Goal: Task Accomplishment & Management: Manage account settings

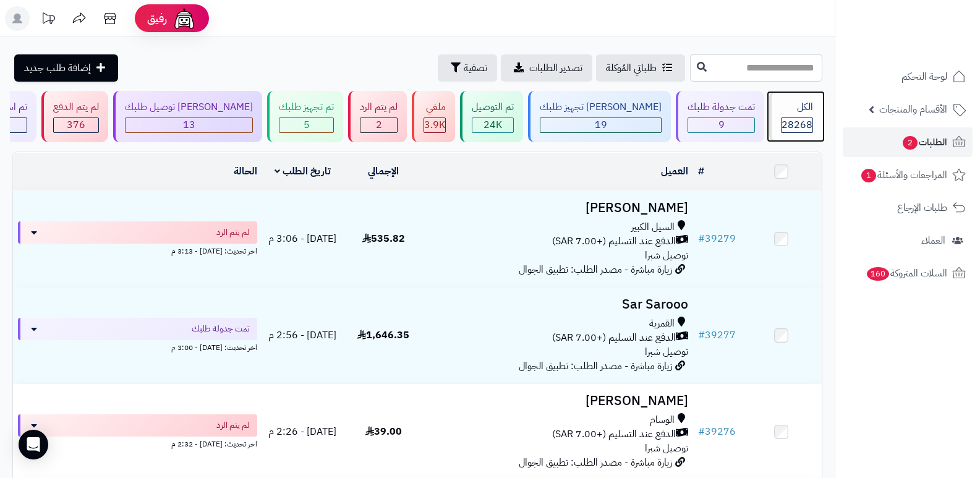
click at [773, 114] on div "الكل 28268" at bounding box center [795, 116] width 53 height 51
click at [802, 122] on span "28268" at bounding box center [796, 124] width 31 height 15
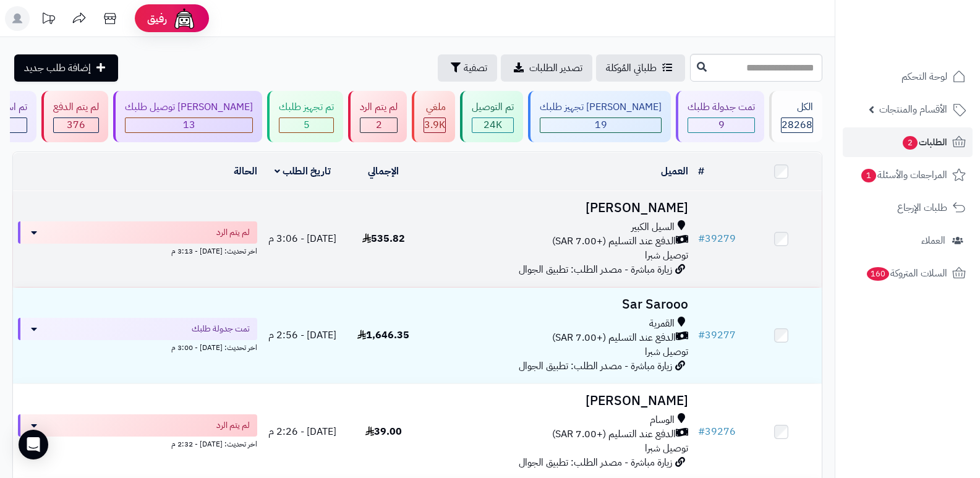
click at [665, 207] on h3 "[PERSON_NAME]" at bounding box center [559, 208] width 260 height 14
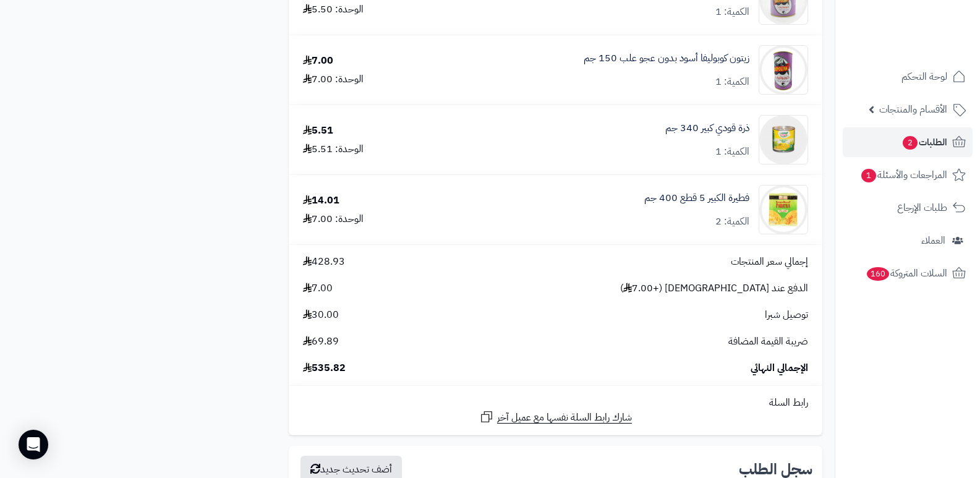
scroll to position [2535, 0]
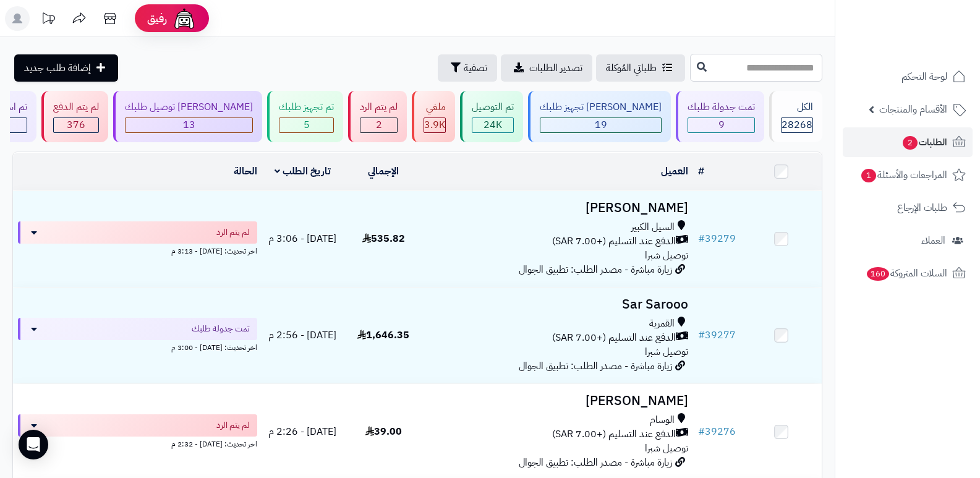
click at [754, 69] on input "text" at bounding box center [756, 68] width 132 height 28
type input "*****"
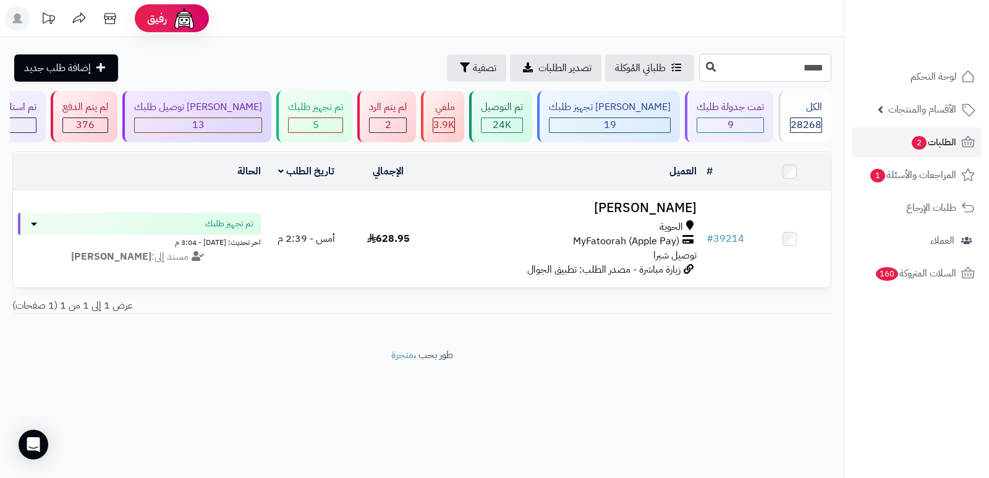
click at [819, 67] on input "*****" at bounding box center [765, 68] width 132 height 28
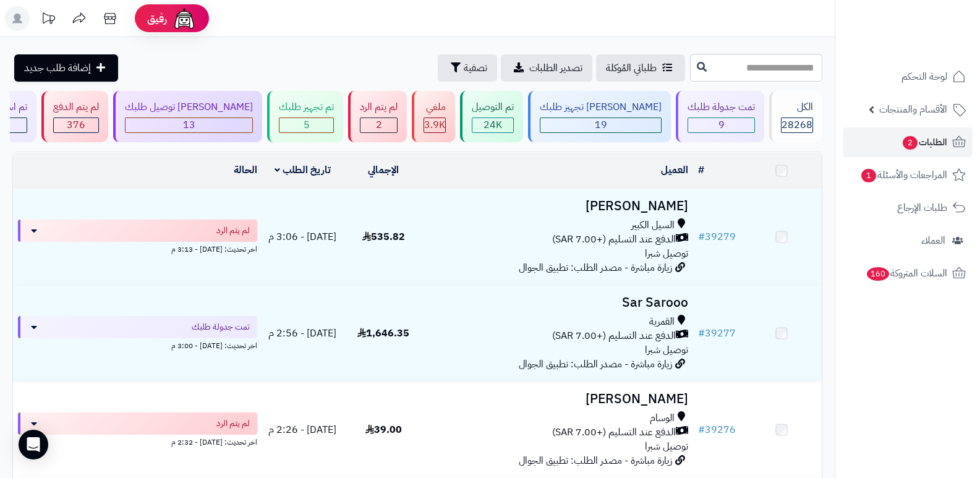
click at [793, 120] on span "28268" at bounding box center [796, 124] width 31 height 15
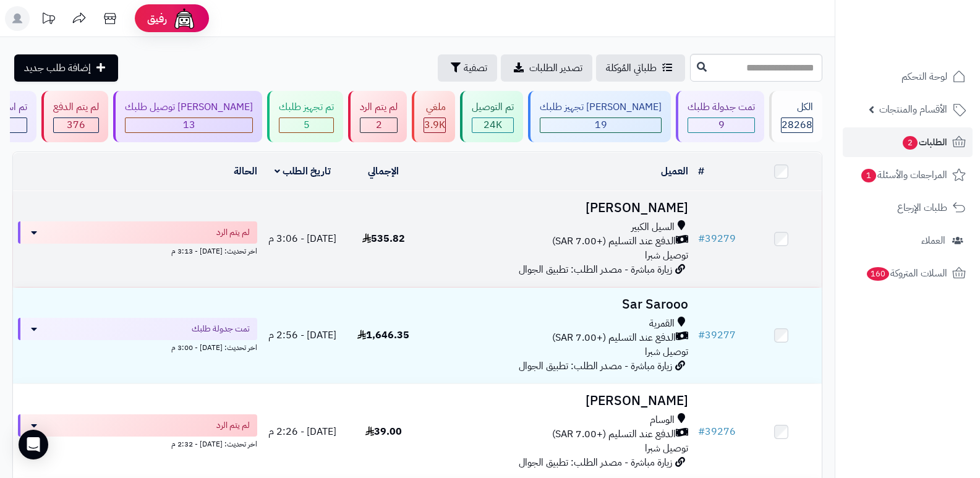
click at [660, 208] on h3 "[PERSON_NAME]" at bounding box center [559, 208] width 260 height 14
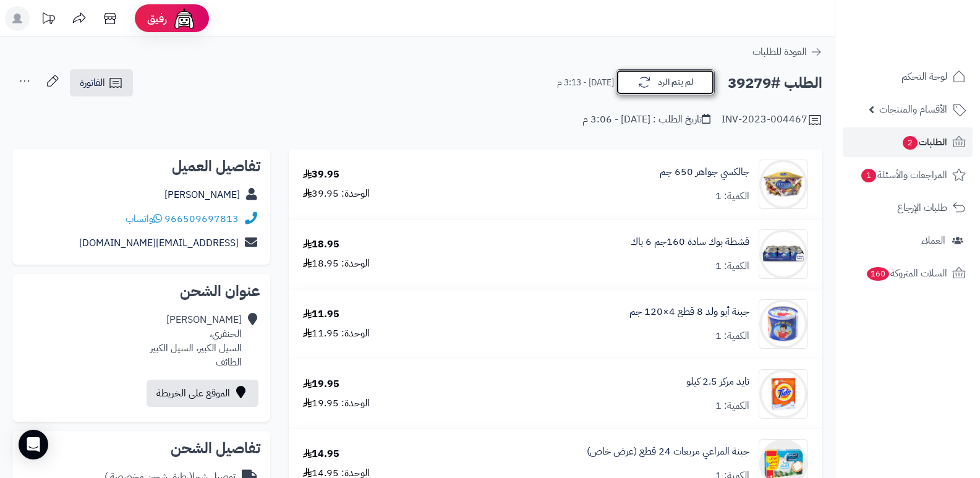
click at [674, 83] on button "لم يتم الرد" at bounding box center [665, 82] width 99 height 26
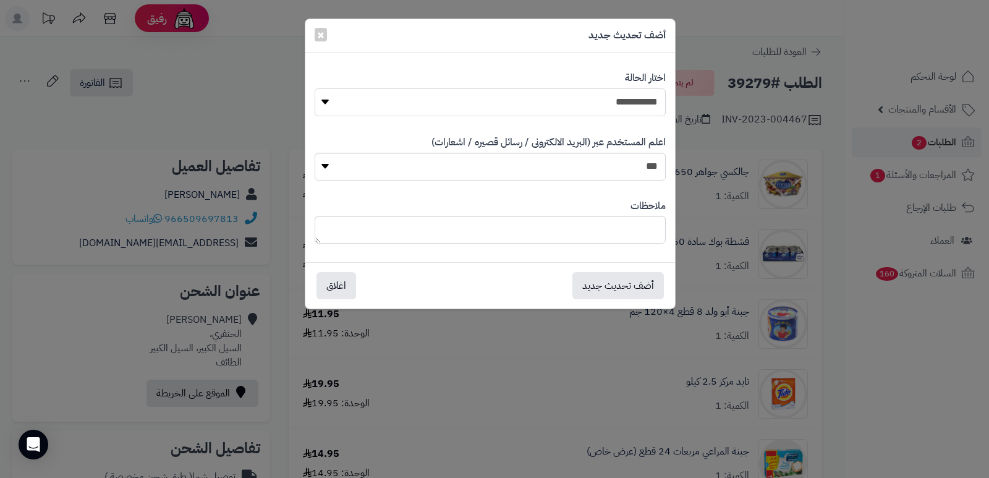
click at [658, 110] on select "**********" at bounding box center [490, 102] width 351 height 28
select select "*"
click at [315, 88] on select "**********" at bounding box center [490, 102] width 351 height 28
click at [639, 238] on textarea at bounding box center [490, 230] width 351 height 28
type textarea "****"
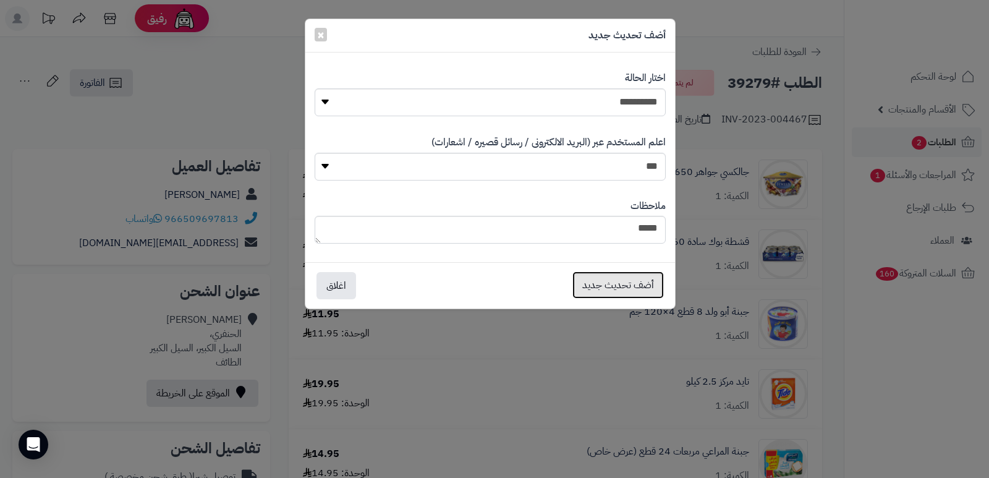
click at [640, 286] on button "أضف تحديث جديد" at bounding box center [617, 284] width 91 height 27
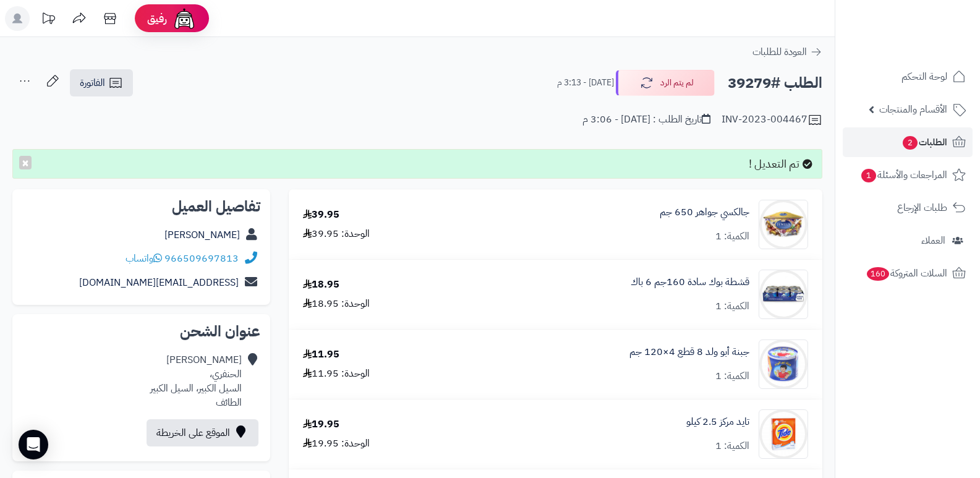
click at [24, 83] on icon at bounding box center [24, 81] width 25 height 25
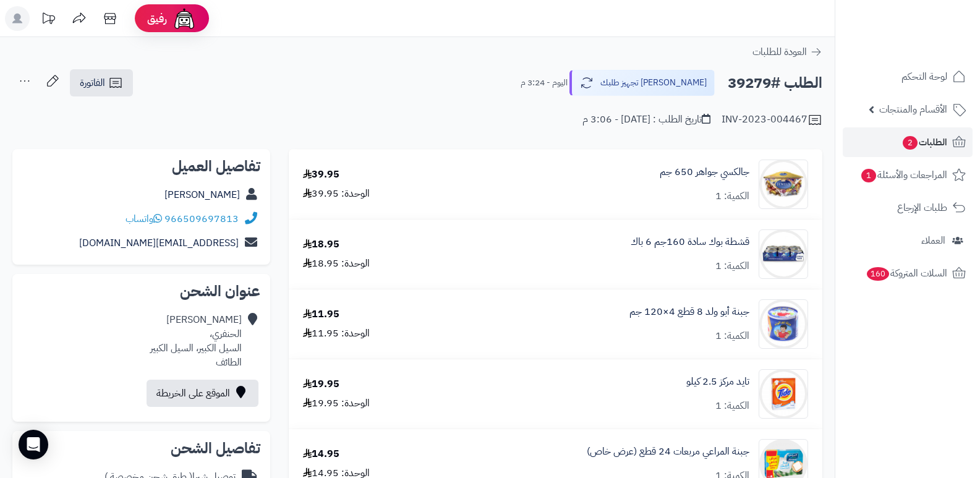
click at [25, 79] on icon at bounding box center [24, 81] width 25 height 25
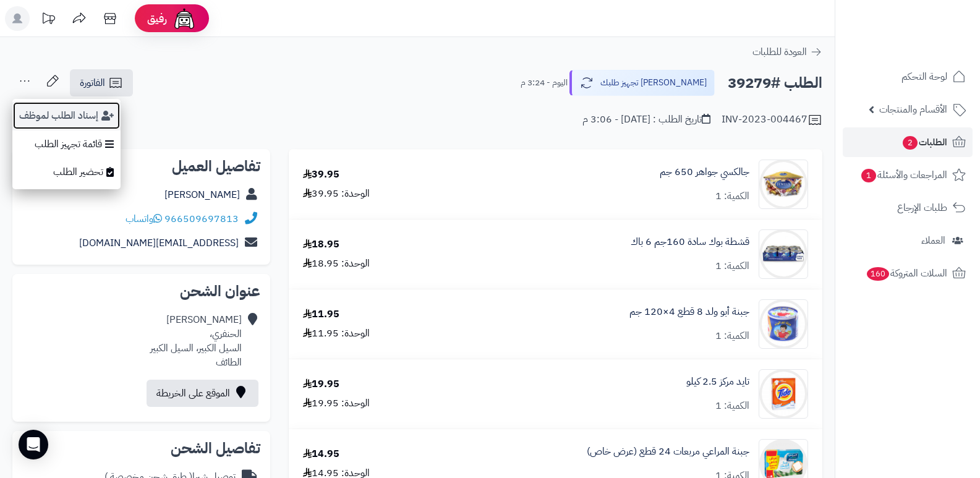
click at [42, 115] on button "إسناد الطلب لموظف" at bounding box center [66, 115] width 108 height 28
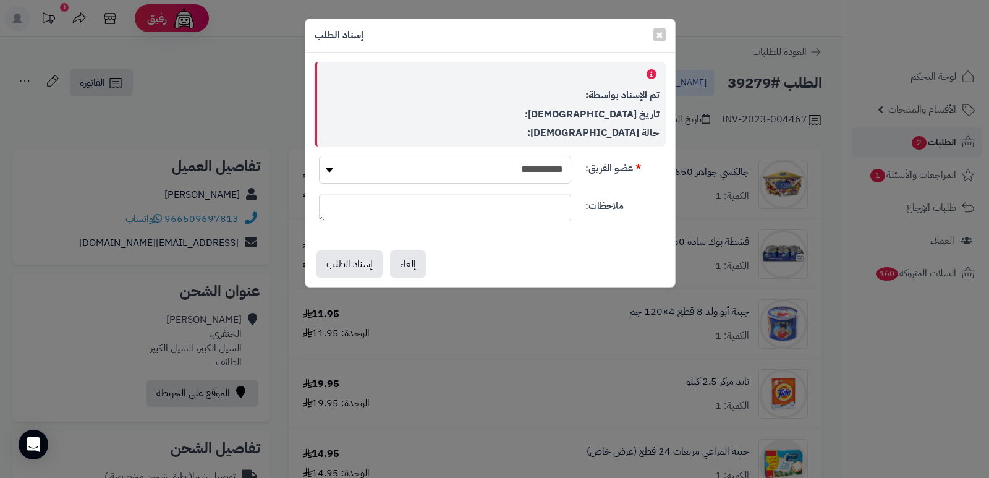
click at [529, 182] on select "**********" at bounding box center [445, 170] width 252 height 28
select select "**"
click at [319, 156] on select "**********" at bounding box center [445, 170] width 252 height 28
click at [342, 260] on button "إسناد الطلب" at bounding box center [350, 263] width 66 height 27
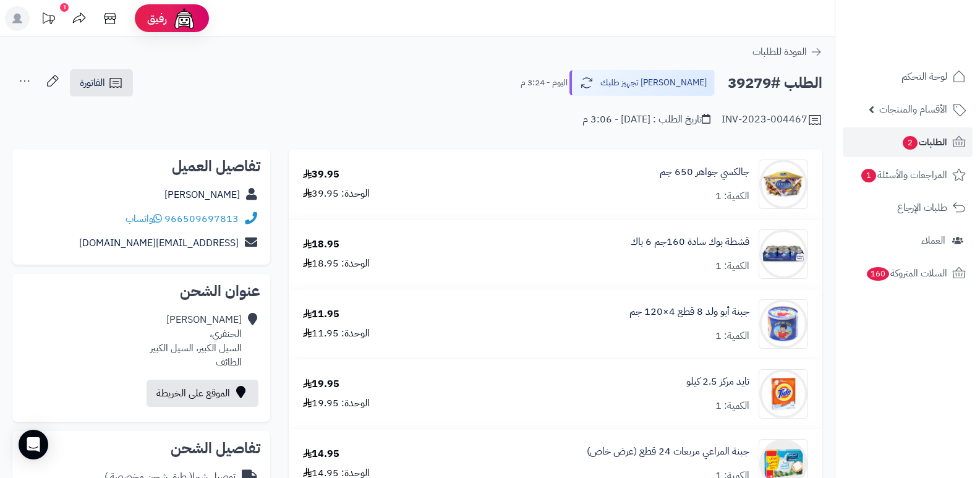
click at [864, 374] on nav "لوحة التحكم الأقسام والمنتجات المنتجات الأقسام الماركات مواصفات المنتجات مواصفا…" at bounding box center [907, 254] width 145 height 478
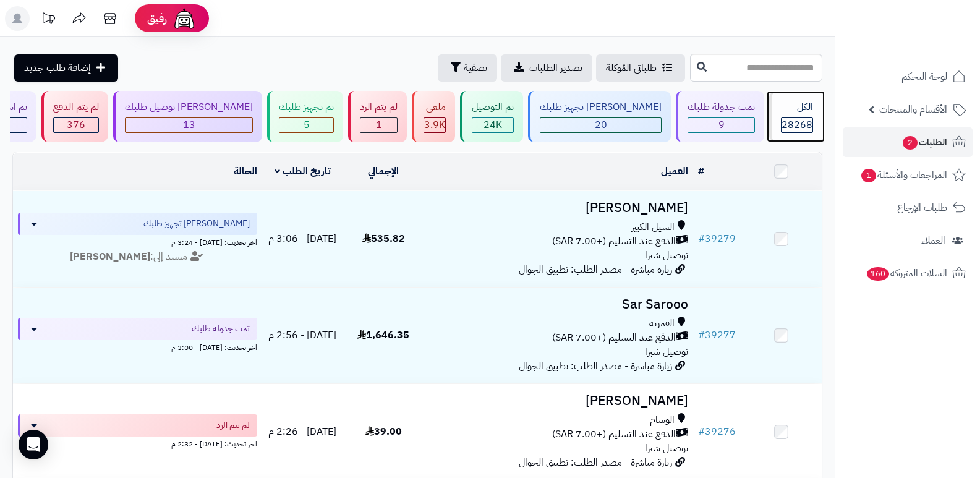
click at [789, 128] on span "28268" at bounding box center [796, 124] width 31 height 15
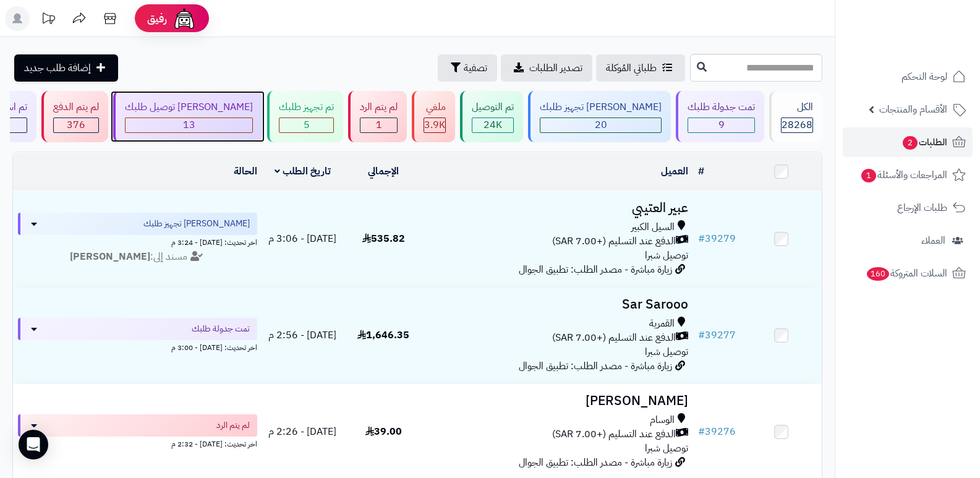
click at [239, 109] on div "[PERSON_NAME] توصيل طلبك" at bounding box center [189, 107] width 128 height 14
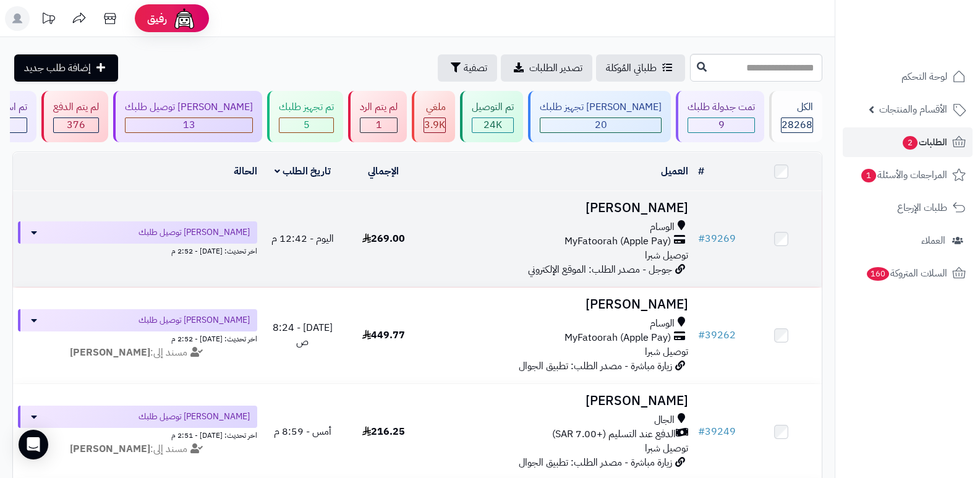
click at [681, 201] on h3 "[PERSON_NAME]" at bounding box center [559, 208] width 260 height 14
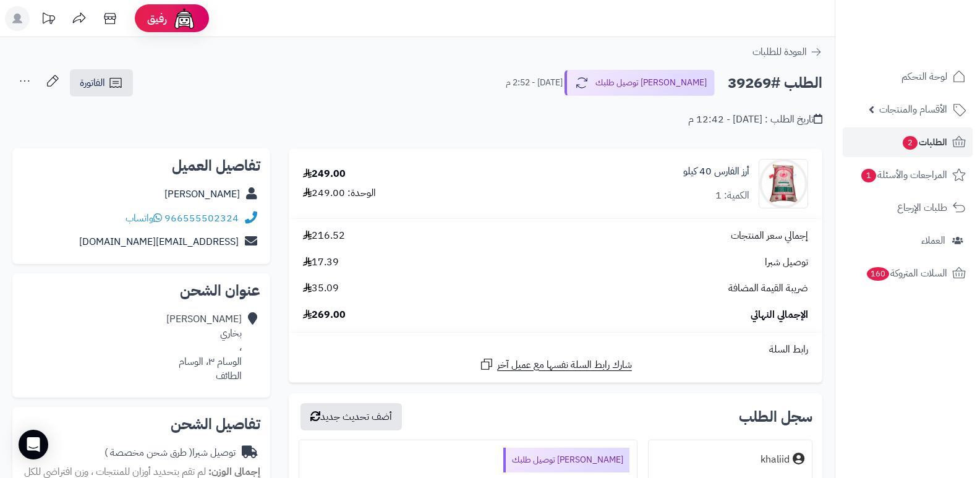
scroll to position [124, 0]
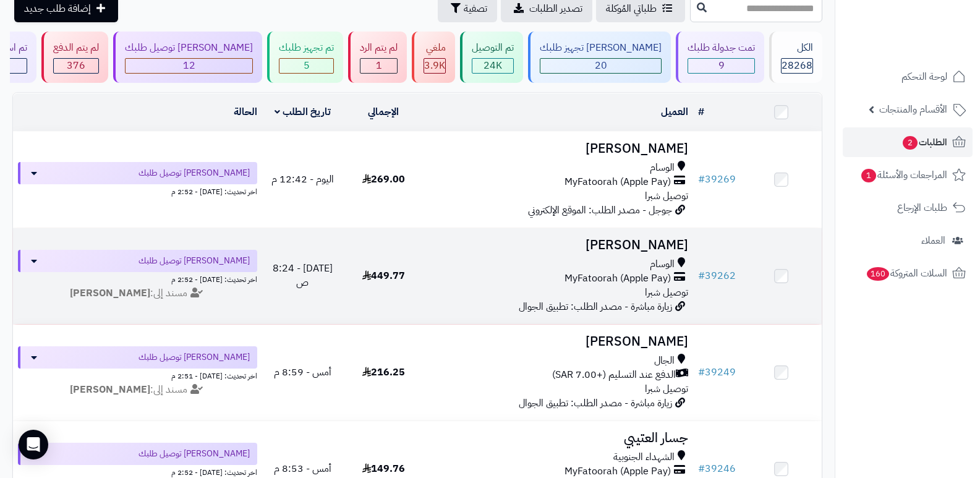
scroll to position [124, 0]
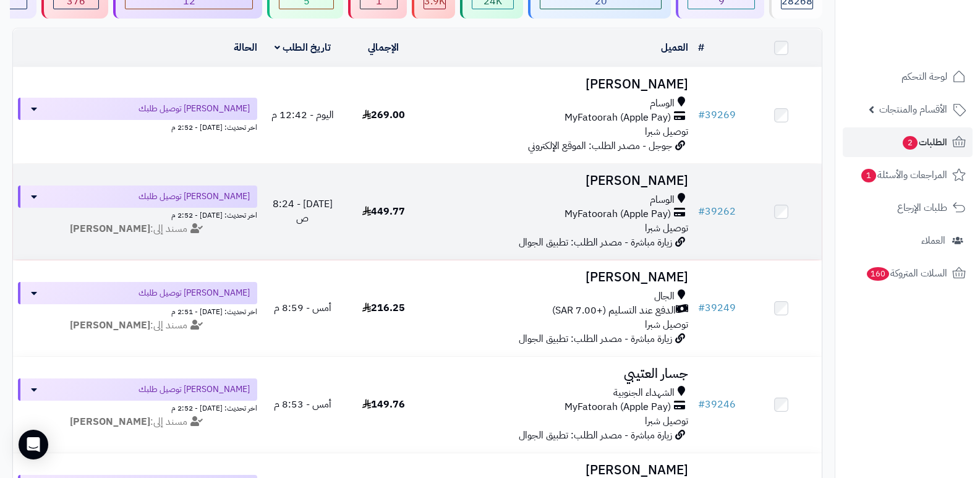
click at [663, 182] on h3 "[PERSON_NAME]" at bounding box center [559, 181] width 260 height 14
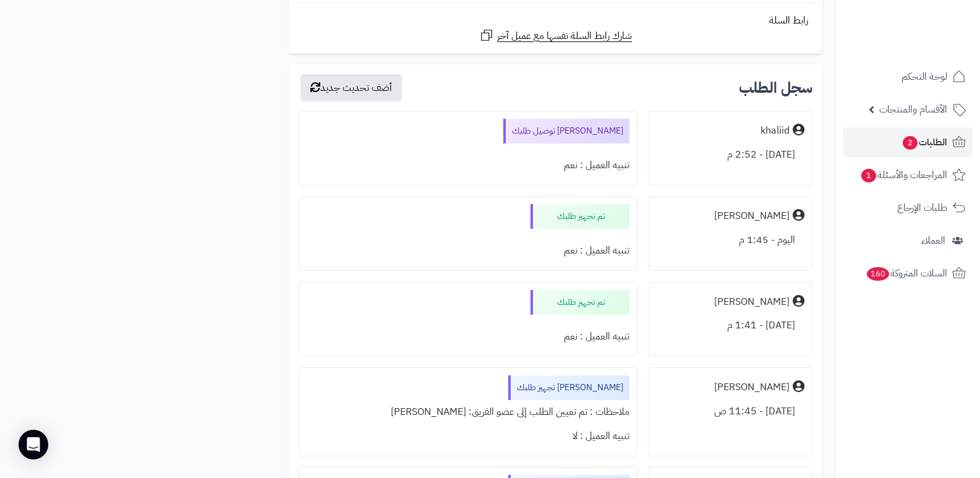
scroll to position [1360, 0]
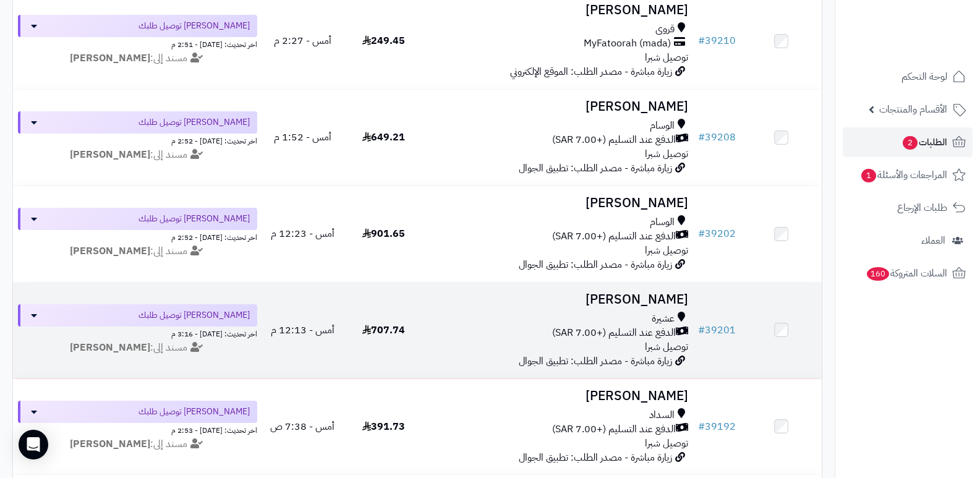
scroll to position [742, 0]
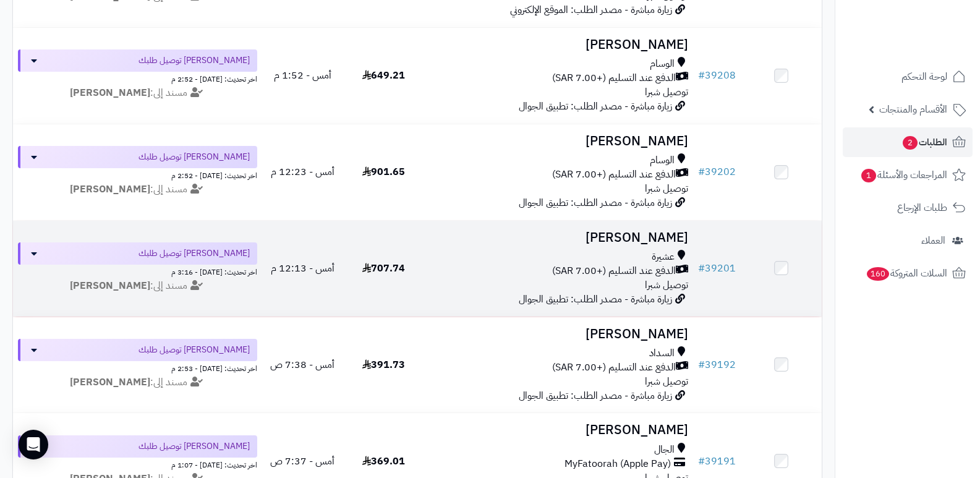
click at [668, 231] on h3 "[PERSON_NAME]" at bounding box center [559, 238] width 260 height 14
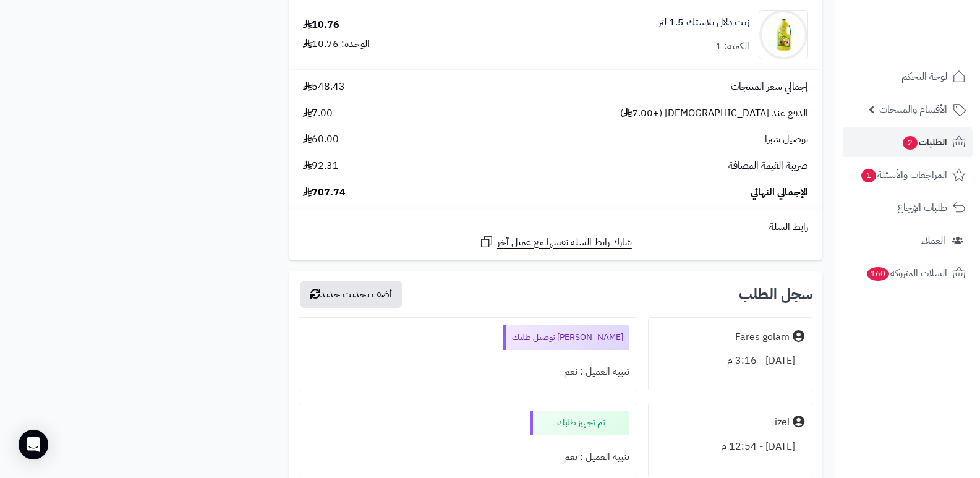
scroll to position [2349, 0]
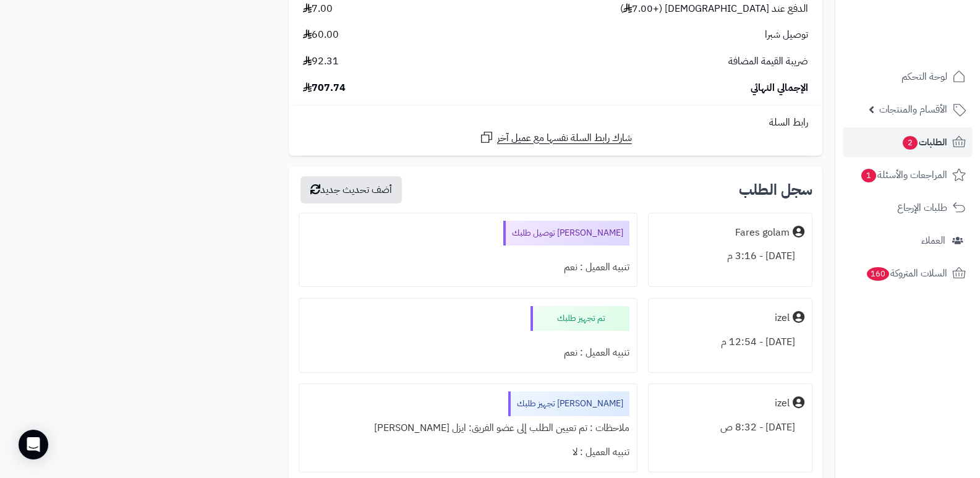
click at [963, 386] on nav "لوحة التحكم الأقسام والمنتجات المنتجات الأقسام الماركات مواصفات المنتجات مواصفا…" at bounding box center [907, 254] width 145 height 478
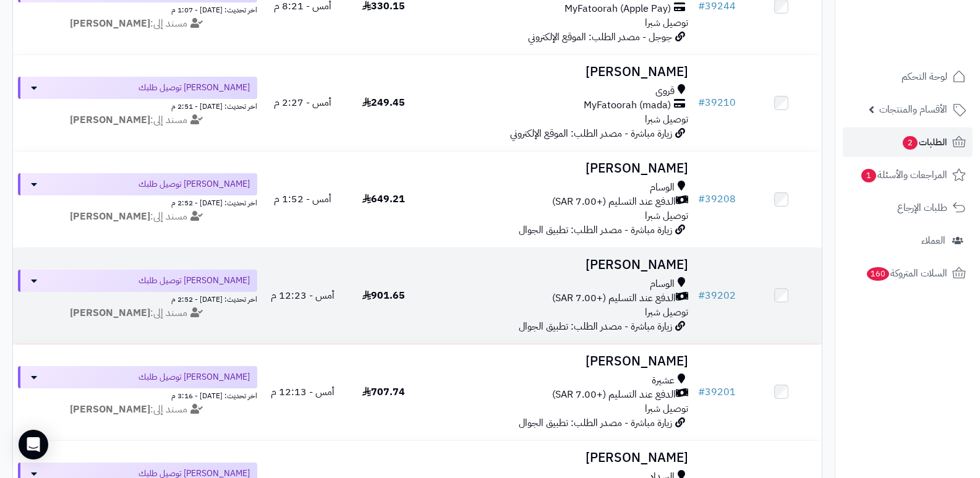
scroll to position [460, 0]
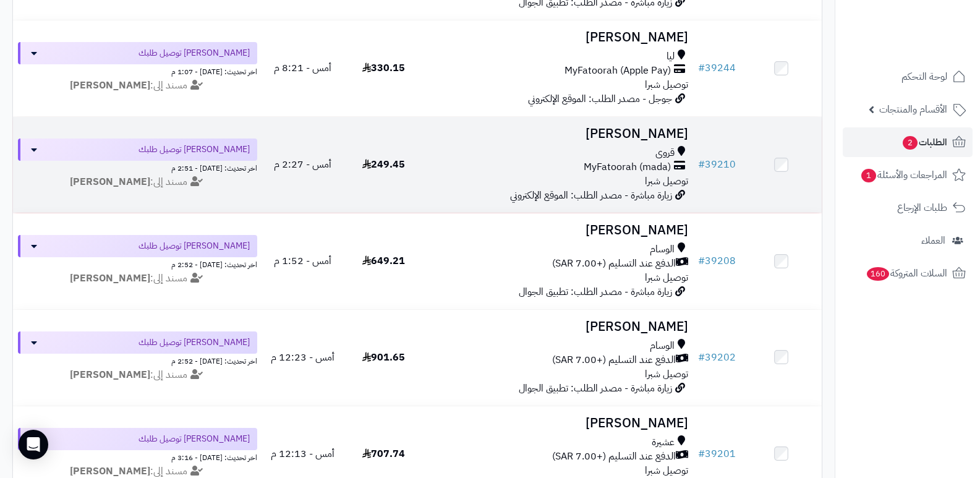
click at [642, 134] on h3 "وجدان العصيمي" at bounding box center [559, 134] width 260 height 14
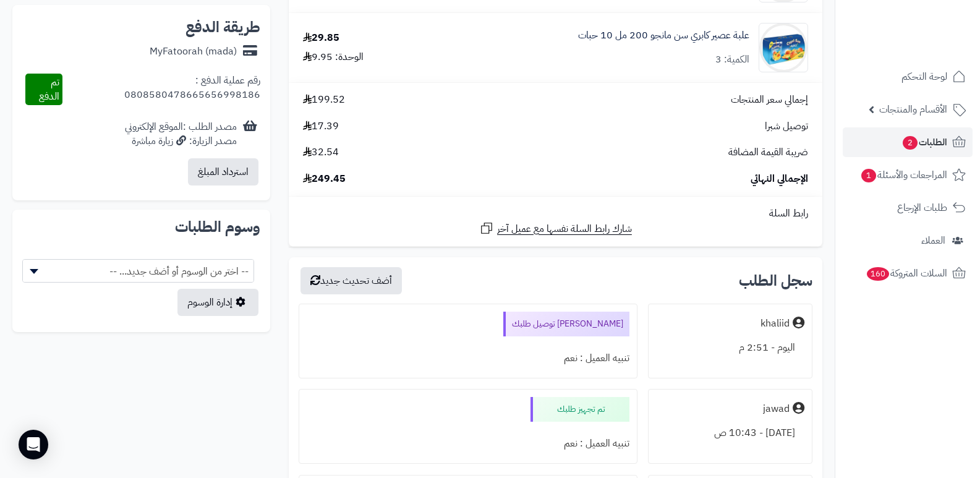
scroll to position [495, 0]
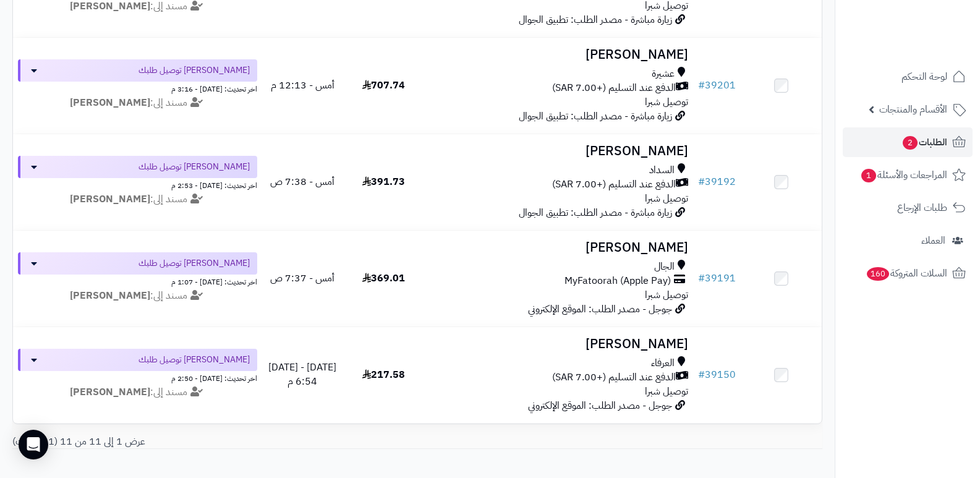
scroll to position [831, 0]
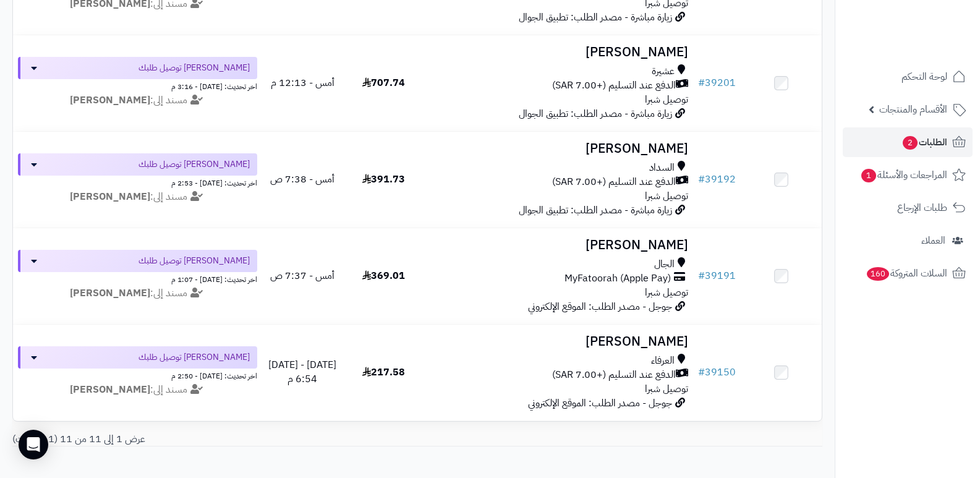
click at [859, 356] on nav "لوحة التحكم الأقسام والمنتجات المنتجات الأقسام الماركات مواصفات المنتجات مواصفا…" at bounding box center [907, 254] width 145 height 478
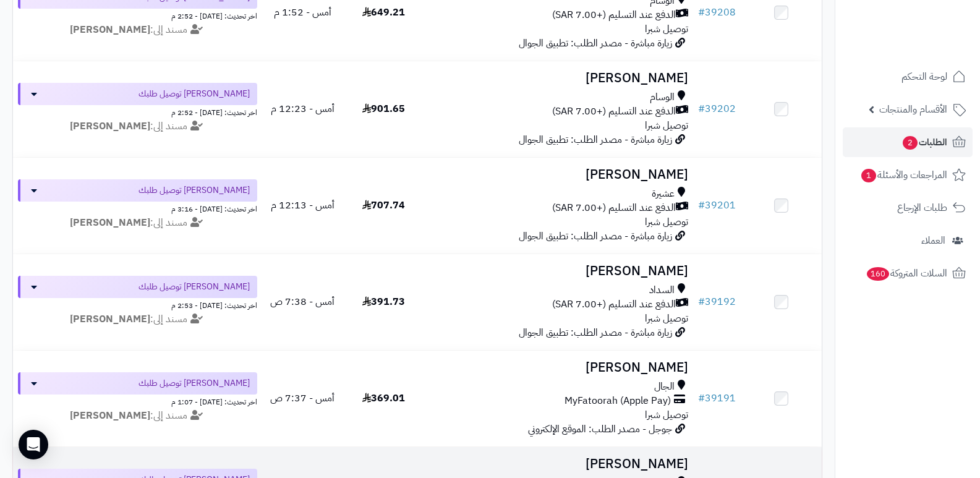
scroll to position [645, 0]
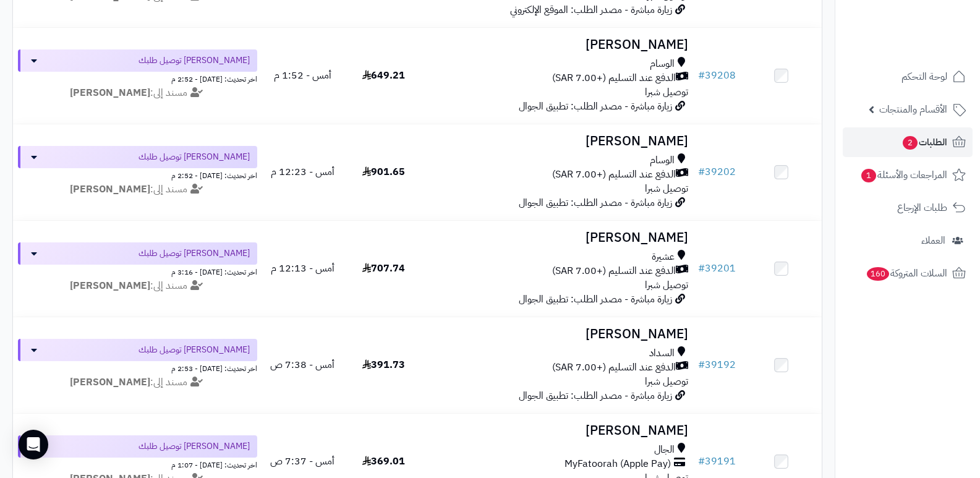
click at [921, 395] on nav "لوحة التحكم الأقسام والمنتجات المنتجات الأقسام الماركات مواصفات المنتجات مواصفا…" at bounding box center [907, 254] width 145 height 478
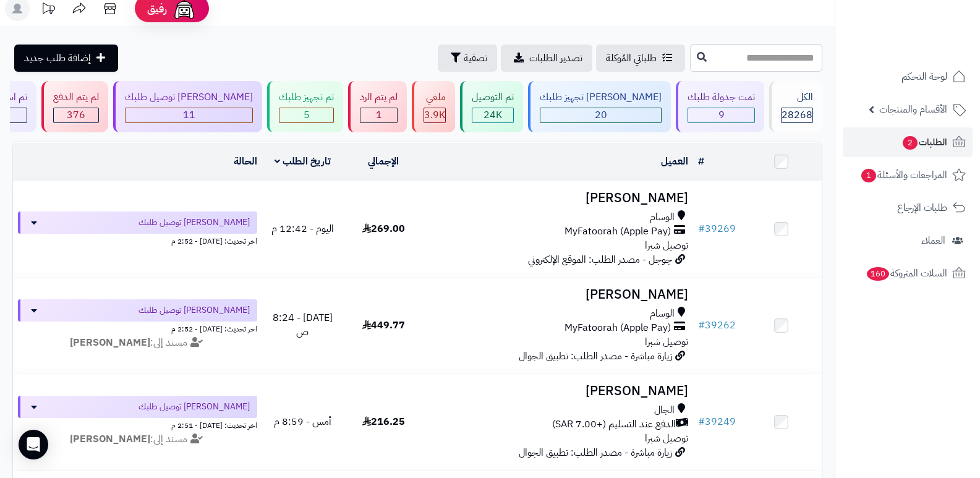
scroll to position [0, 0]
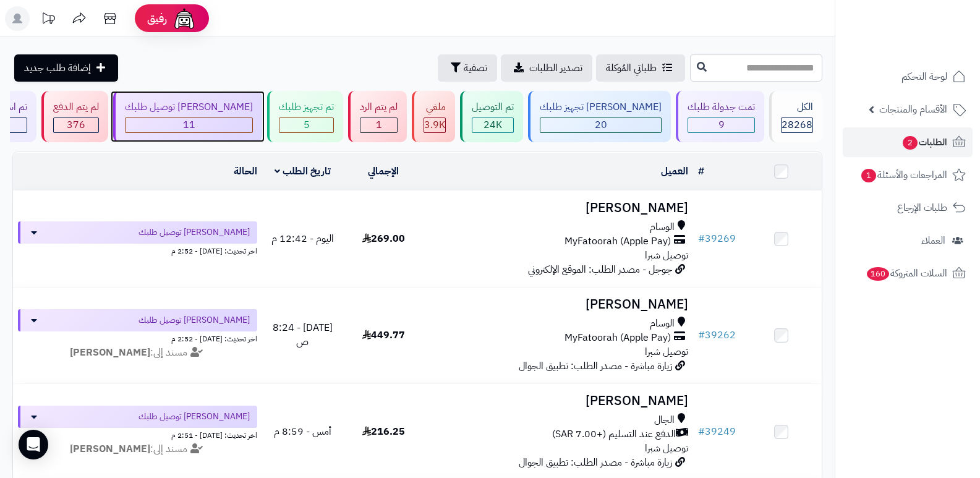
click at [237, 105] on div "[PERSON_NAME] توصيل طلبك" at bounding box center [189, 107] width 128 height 14
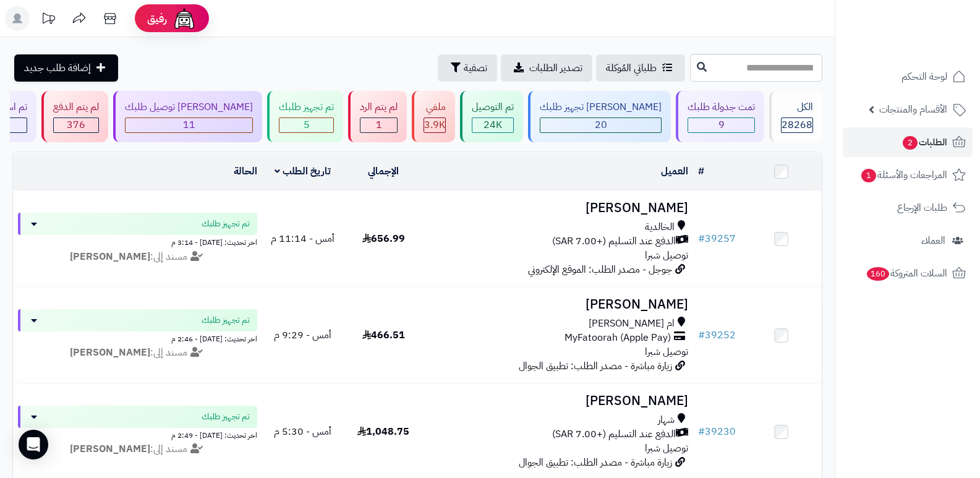
click at [679, 18] on header "رفيق ! الطلبات معالجة مكتمل إرجاع المنتجات العملاء المتواجدون الان 29065 عملاء …" at bounding box center [490, 18] width 980 height 37
click at [334, 111] on div "تم تجهيز طلبك" at bounding box center [306, 107] width 55 height 14
click at [796, 119] on span "28268" at bounding box center [796, 124] width 31 height 15
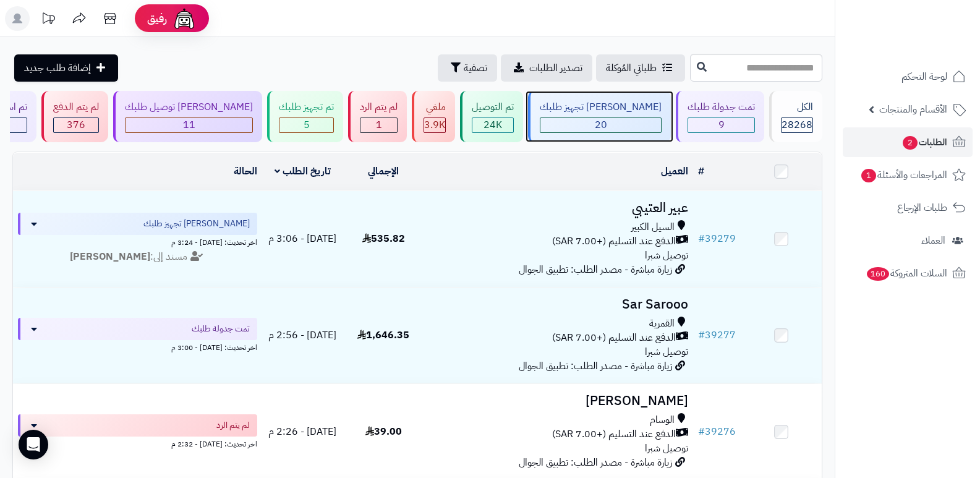
click at [620, 114] on div "جاري تجهيز طلبك 20" at bounding box center [599, 116] width 143 height 51
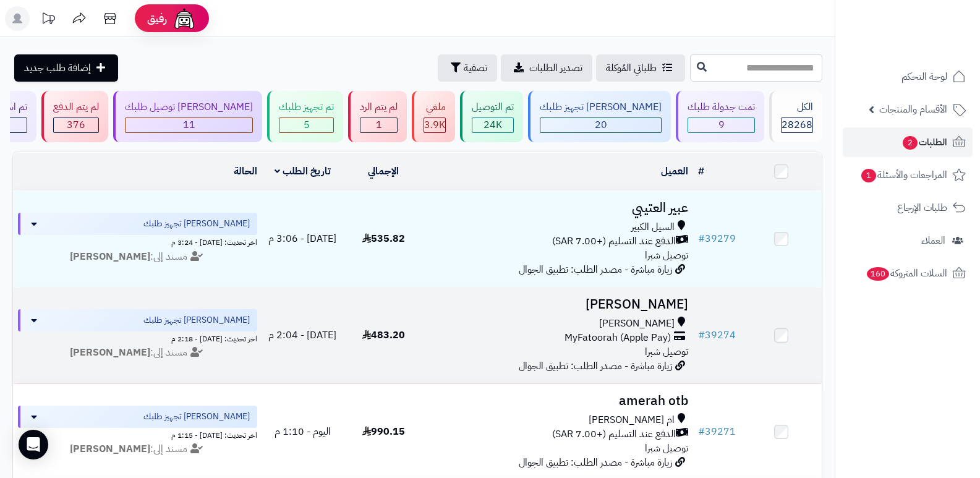
scroll to position [62, 0]
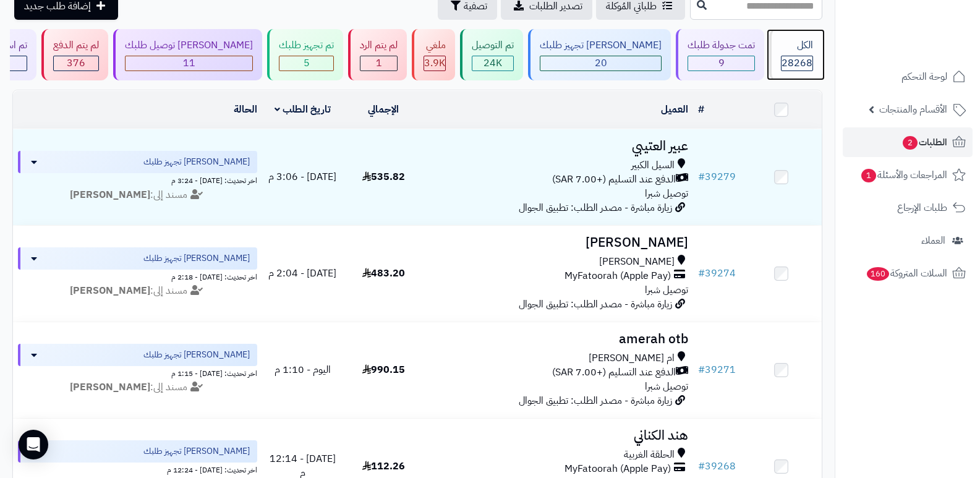
click at [803, 37] on div "الكل 28268" at bounding box center [795, 54] width 53 height 51
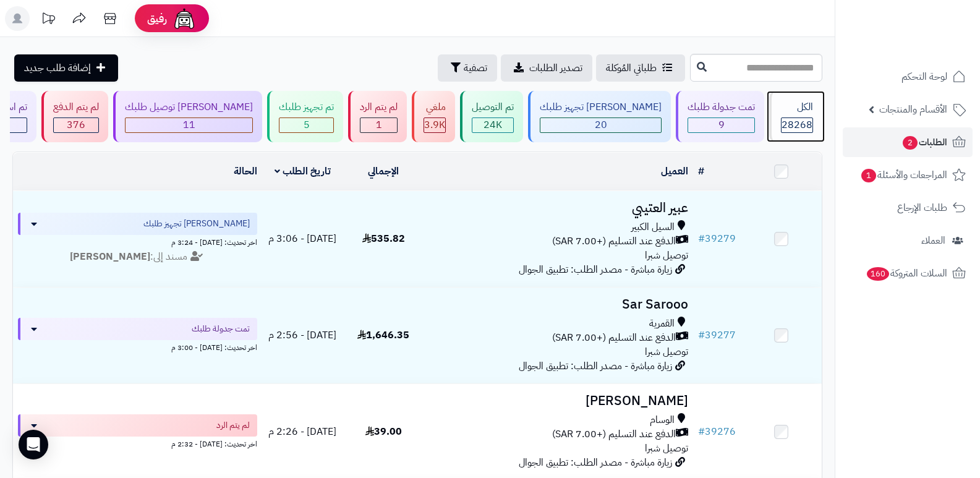
click at [802, 113] on div "الكل" at bounding box center [797, 107] width 32 height 14
click at [772, 120] on div "الكل 28268" at bounding box center [795, 116] width 53 height 51
click at [791, 125] on span "28268" at bounding box center [796, 124] width 31 height 15
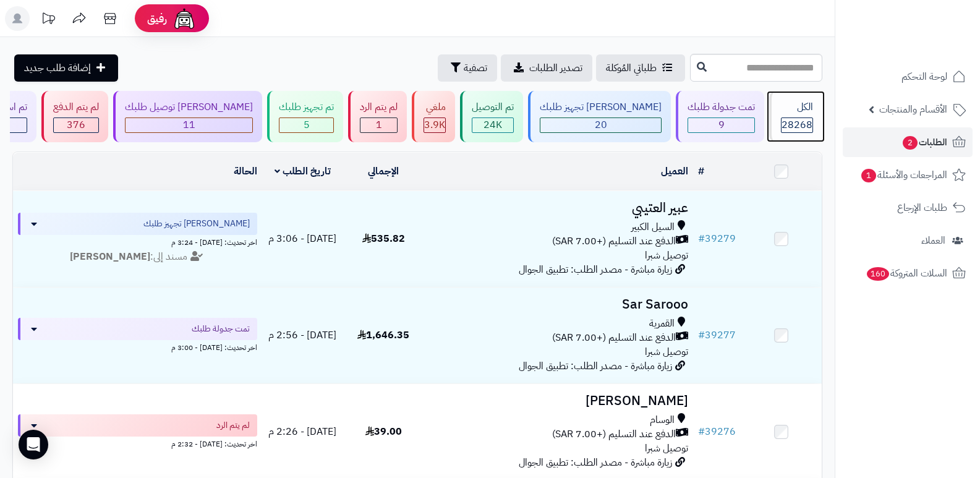
click at [810, 106] on div "الكل" at bounding box center [797, 107] width 32 height 14
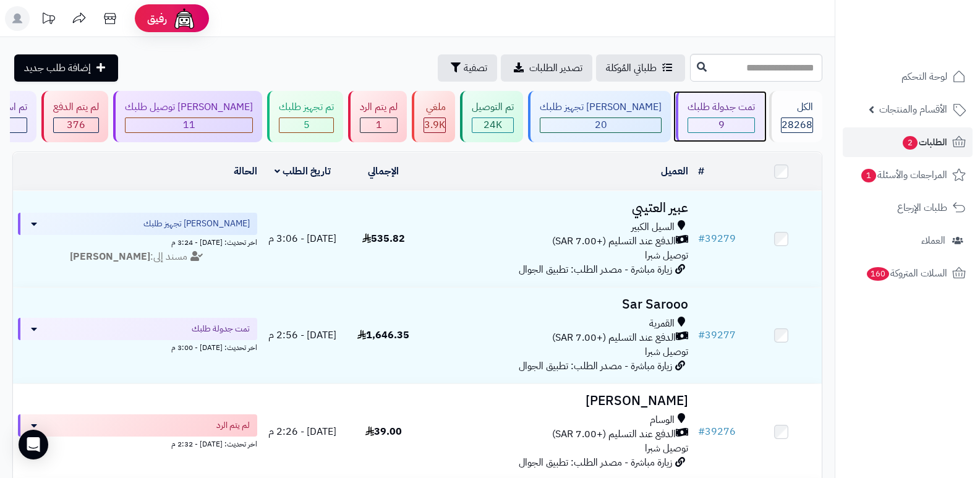
click at [694, 118] on div "9" at bounding box center [721, 125] width 66 height 14
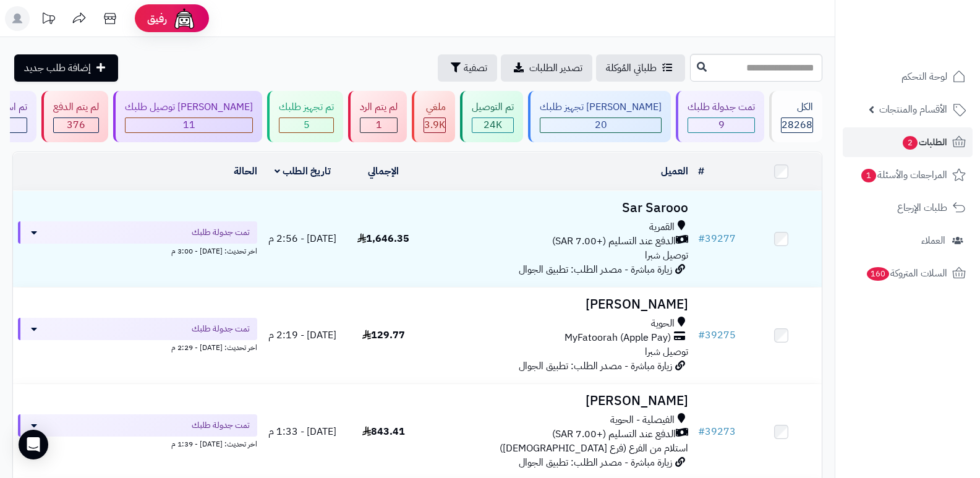
click at [749, 15] on header "رفيق ! الطلبات معالجة مكتمل إرجاع المنتجات العملاء المتواجدون الان 29065 عملاء …" at bounding box center [490, 18] width 980 height 37
click at [787, 119] on span "28268" at bounding box center [796, 124] width 31 height 15
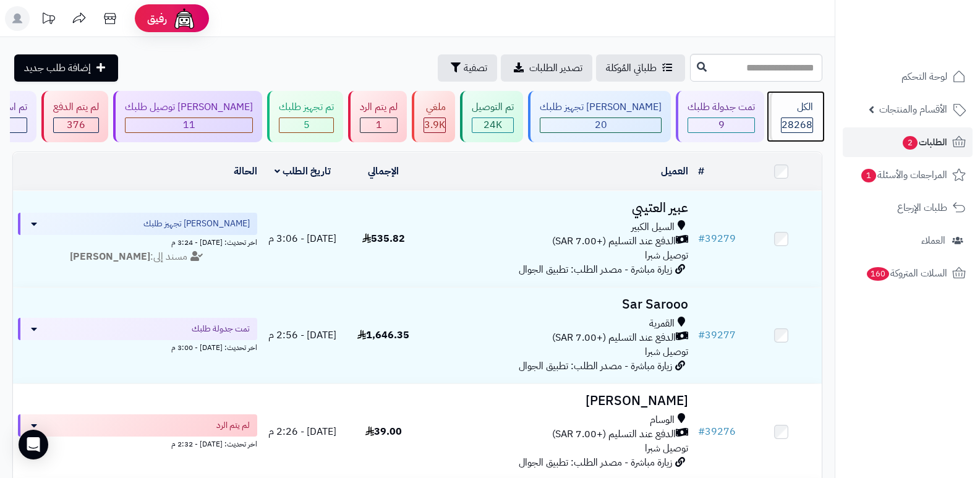
click at [787, 119] on span "28268" at bounding box center [796, 124] width 31 height 15
click at [809, 122] on span "28268" at bounding box center [796, 124] width 31 height 15
click at [796, 75] on input "text" at bounding box center [756, 68] width 132 height 28
type input "*****"
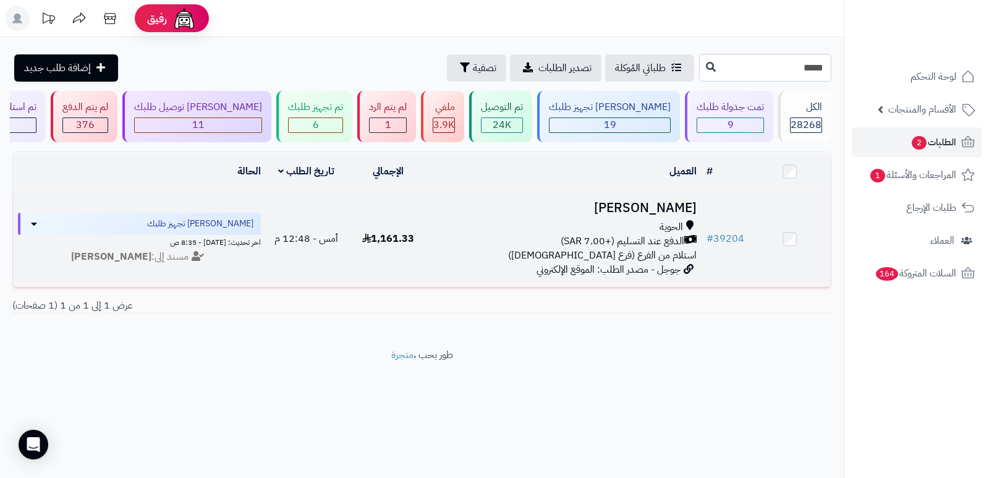
click at [657, 205] on h3 "[PERSON_NAME]" at bounding box center [565, 208] width 263 height 14
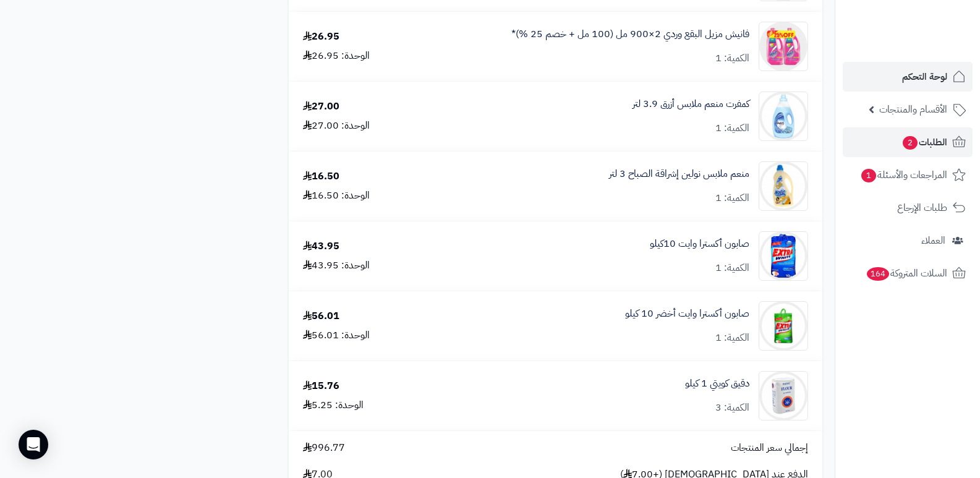
scroll to position [4327, 0]
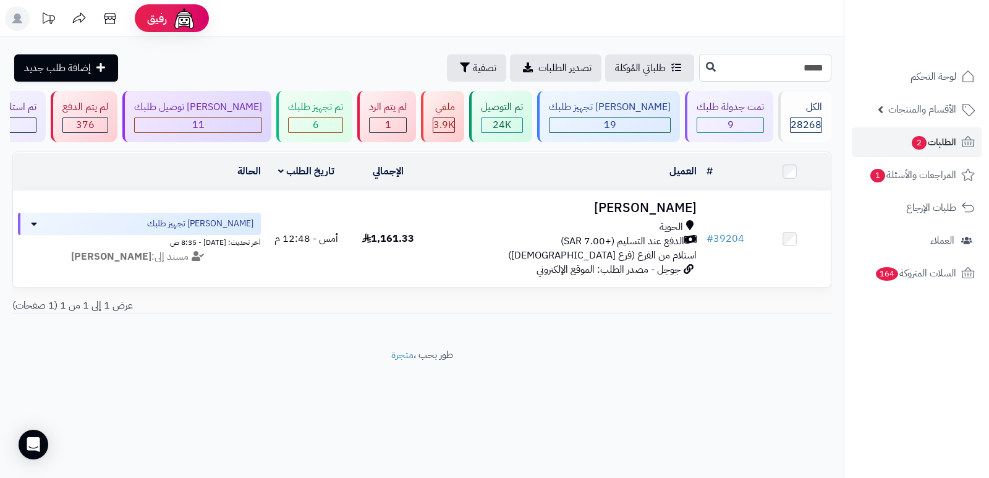
click at [812, 66] on input "*****" at bounding box center [765, 68] width 132 height 28
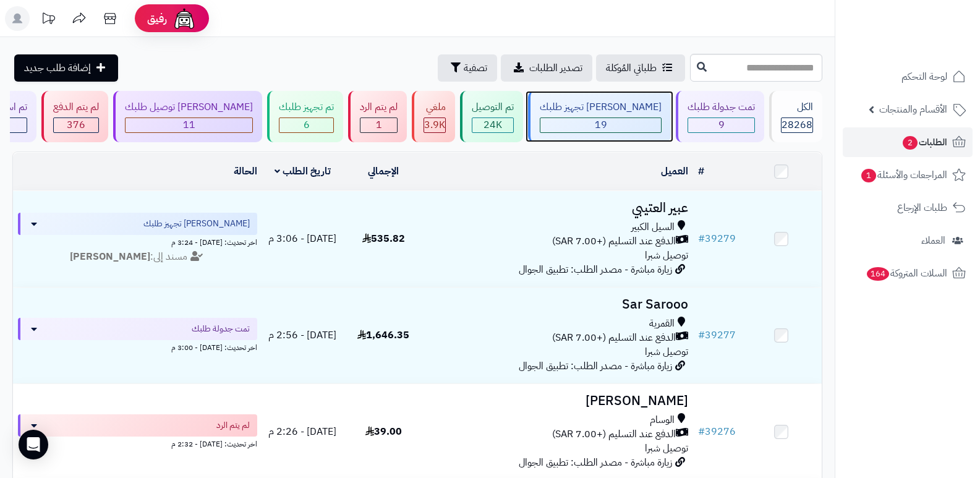
click at [642, 99] on div "جاري تجهيز طلبك 19" at bounding box center [599, 116] width 143 height 51
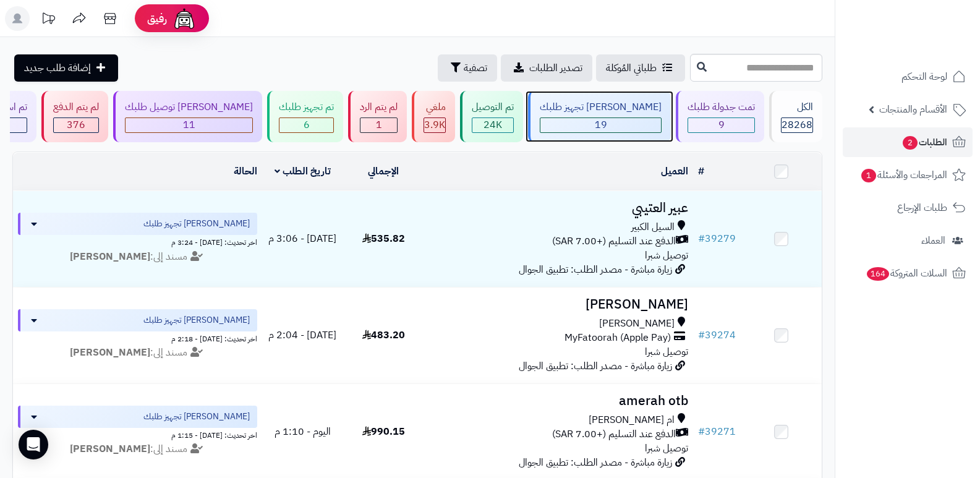
click at [636, 122] on div "19" at bounding box center [600, 125] width 121 height 14
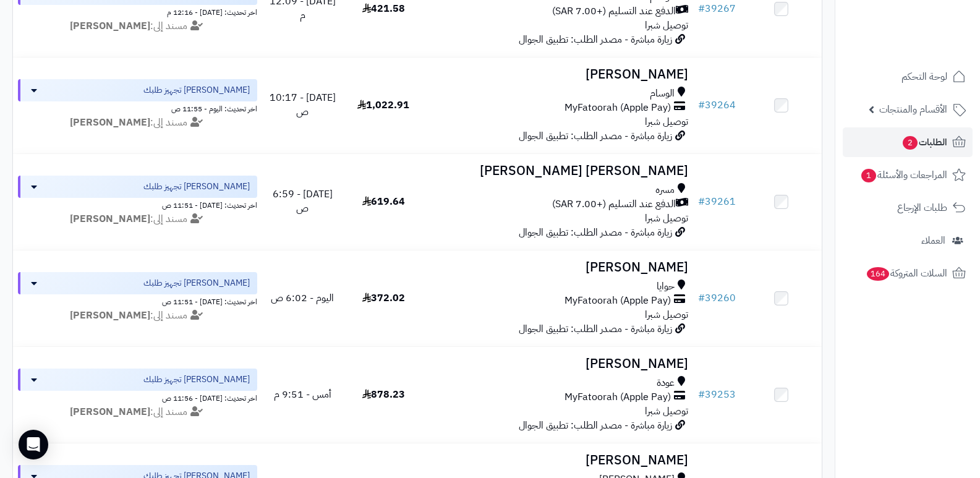
scroll to position [680, 0]
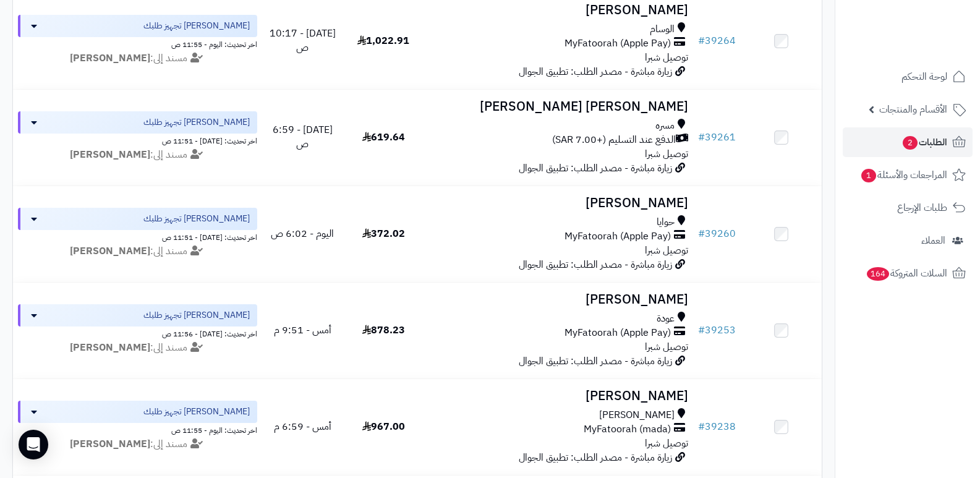
click at [822, 421] on div "# المحدد: 0 العميل الاجراءات تحديث حالة الطلبات تحضير الطلبات إصدار بوليصة الشح…" at bounding box center [417, 424] width 828 height 1907
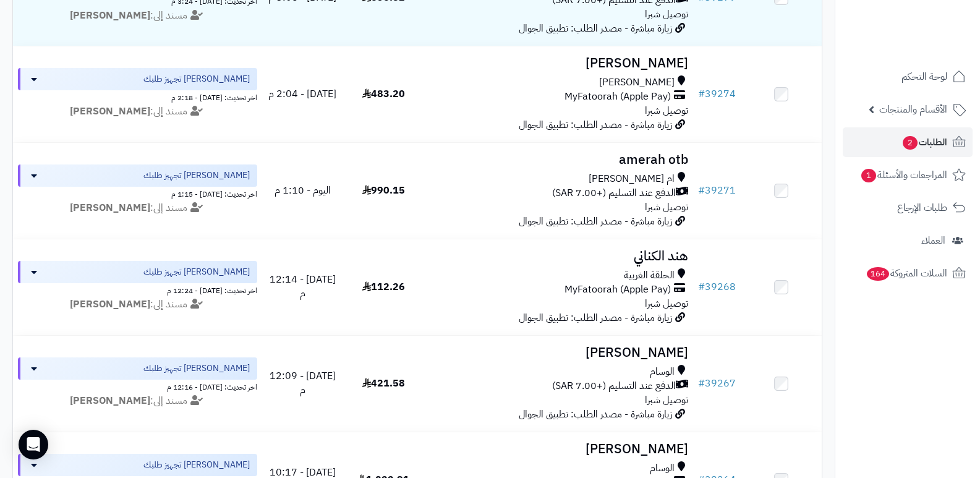
scroll to position [0, 0]
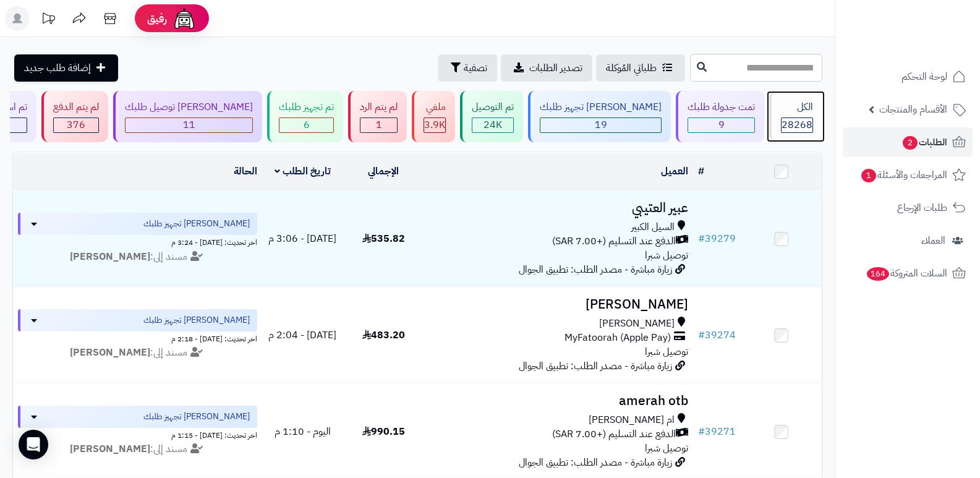
click at [800, 110] on div "الكل" at bounding box center [797, 107] width 32 height 14
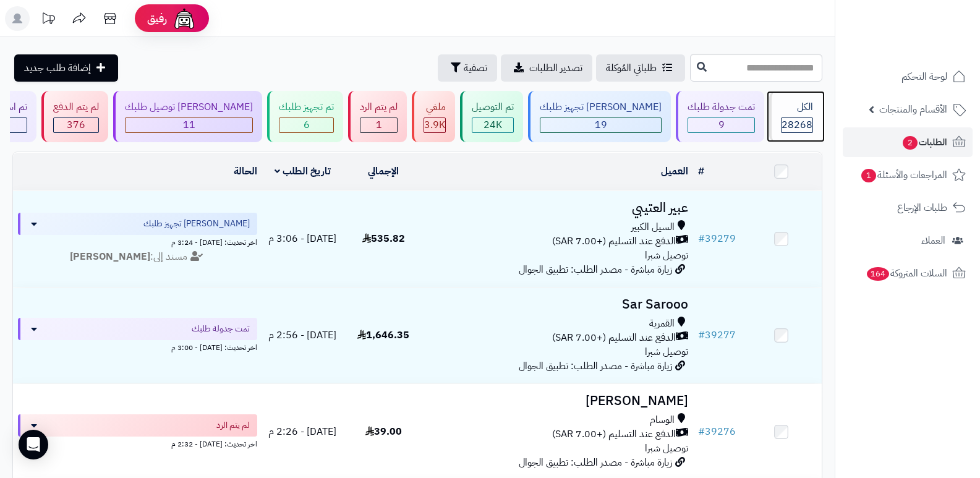
click at [802, 121] on span "28268" at bounding box center [796, 124] width 31 height 15
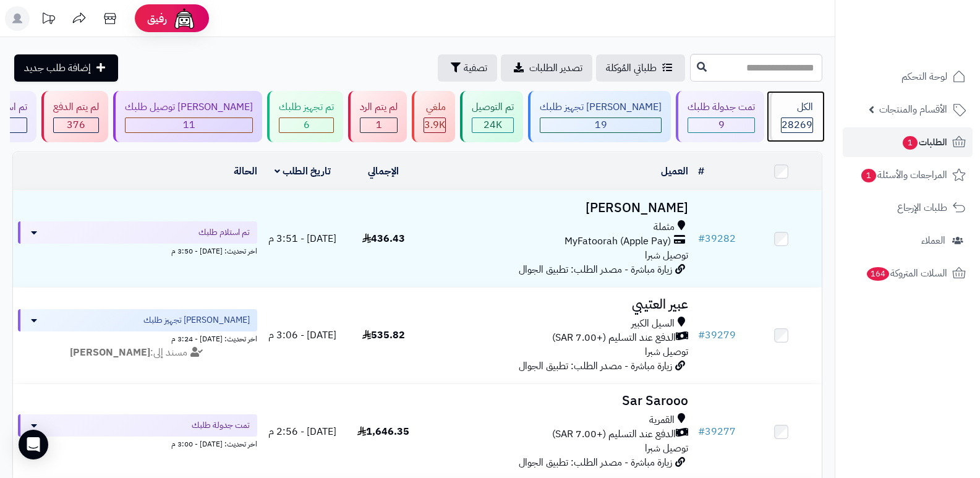
click at [797, 112] on div "الكل" at bounding box center [797, 107] width 32 height 14
click at [781, 121] on span "28269" at bounding box center [796, 124] width 31 height 15
click at [793, 121] on span "28269" at bounding box center [796, 124] width 31 height 15
click at [773, 72] on input "text" at bounding box center [756, 68] width 132 height 28
click at [789, 123] on span "28269" at bounding box center [796, 124] width 31 height 15
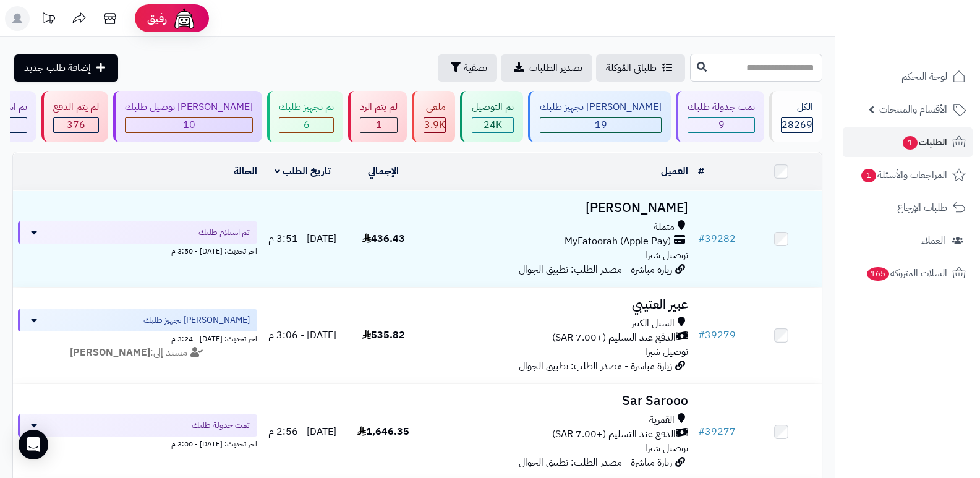
click at [751, 75] on input "text" at bounding box center [756, 68] width 132 height 28
type input "*****"
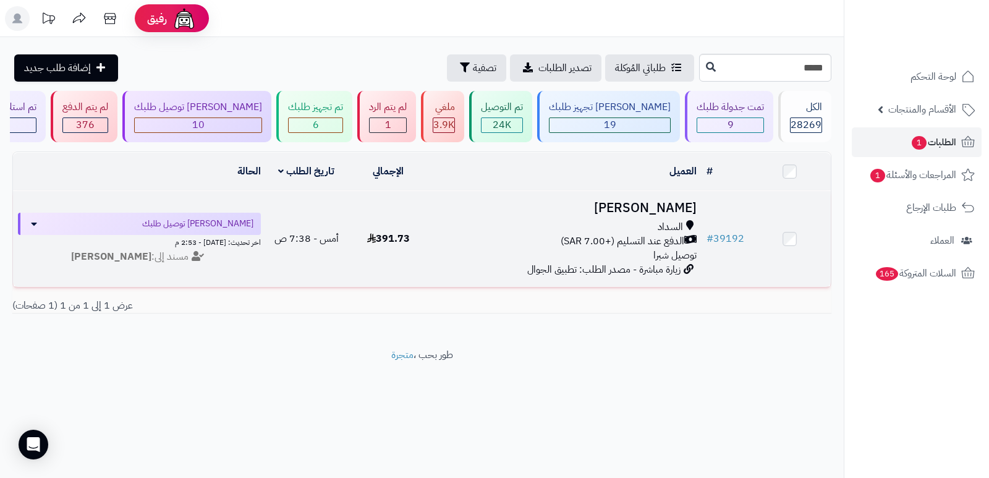
click at [669, 206] on h3 "[PERSON_NAME]" at bounding box center [565, 208] width 263 height 14
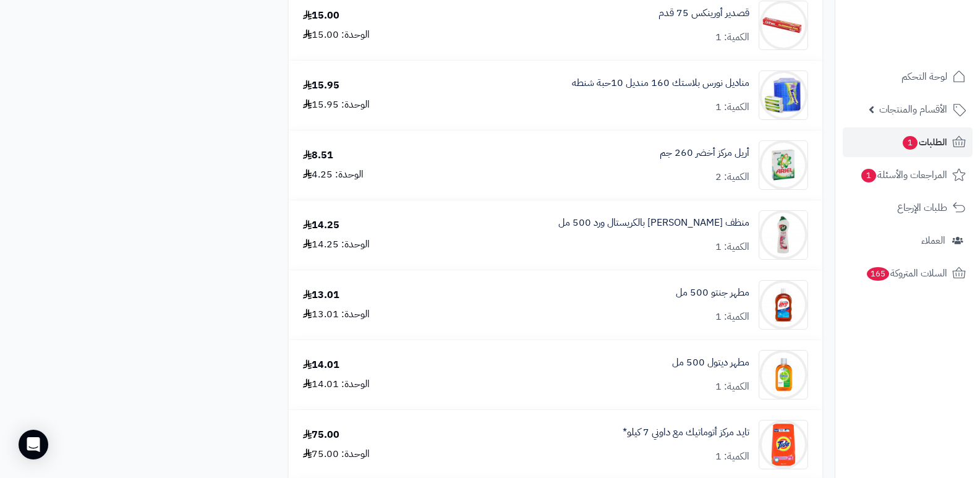
scroll to position [1175, 0]
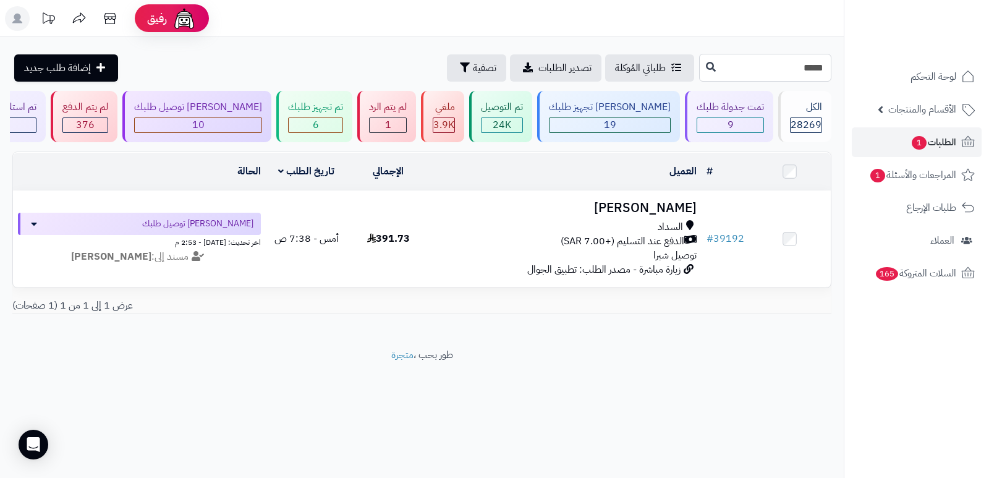
click at [806, 75] on input "*****" at bounding box center [765, 68] width 132 height 28
type input "*****"
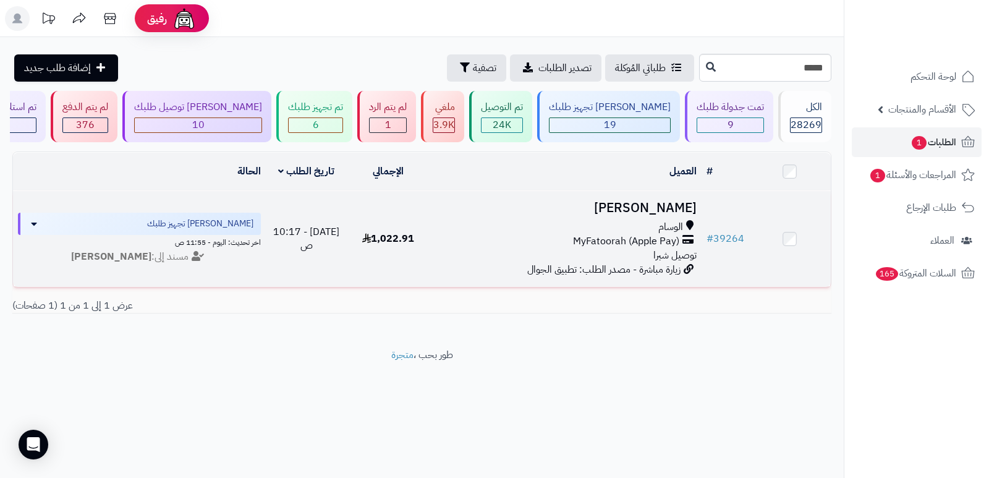
click at [650, 204] on h3 "[PERSON_NAME]" at bounding box center [565, 208] width 263 height 14
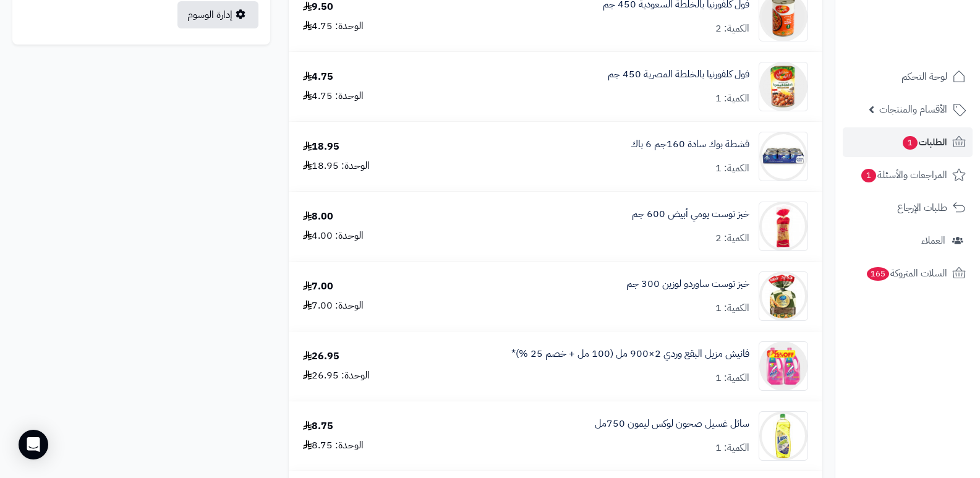
scroll to position [680, 0]
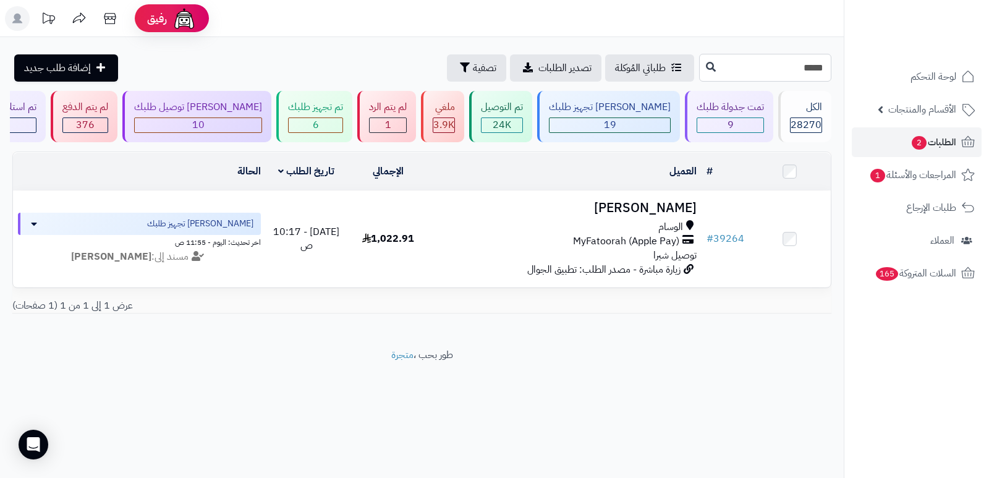
click at [786, 72] on input "*****" at bounding box center [765, 68] width 132 height 28
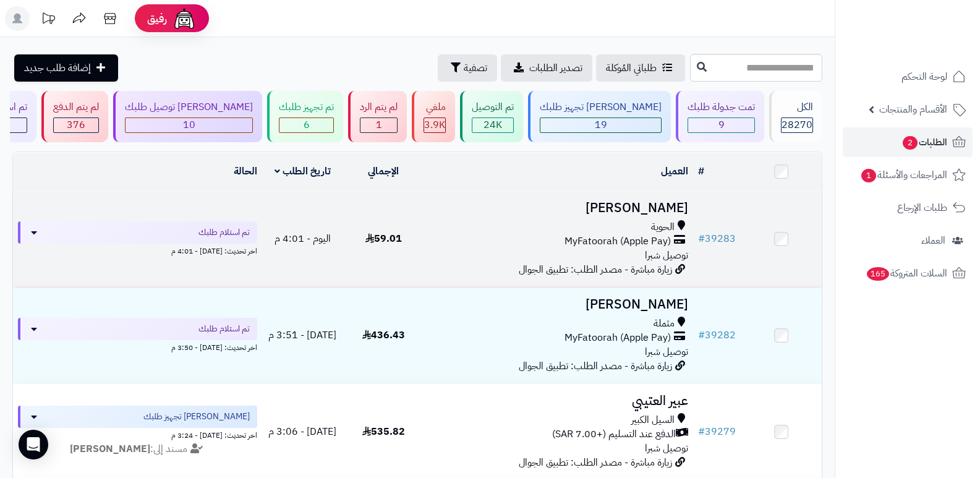
click at [657, 206] on h3 "[PERSON_NAME]" at bounding box center [559, 208] width 260 height 14
click at [657, 204] on h3 "[PERSON_NAME]" at bounding box center [559, 208] width 260 height 14
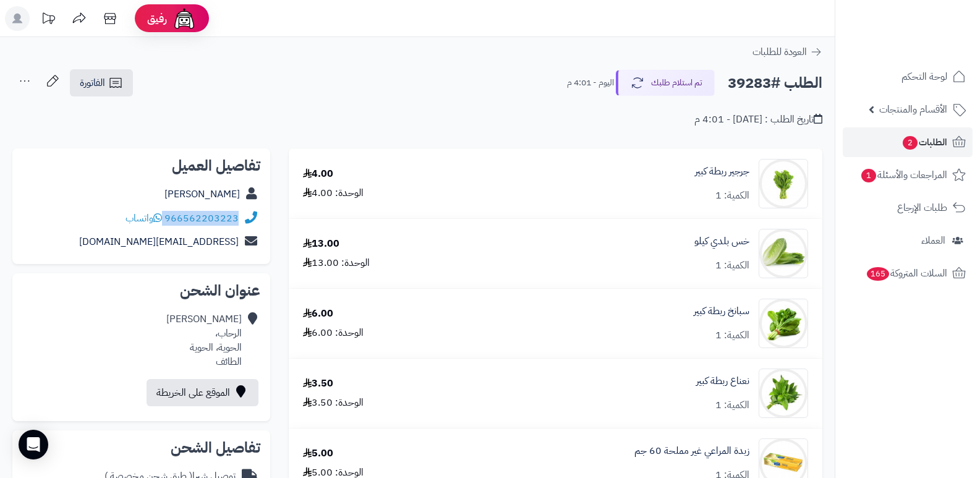
drag, startPoint x: 165, startPoint y: 215, endPoint x: 238, endPoint y: 221, distance: 73.2
click at [238, 221] on div "966562203223 واتساب" at bounding box center [181, 218] width 113 height 14
copy div "966562203223"
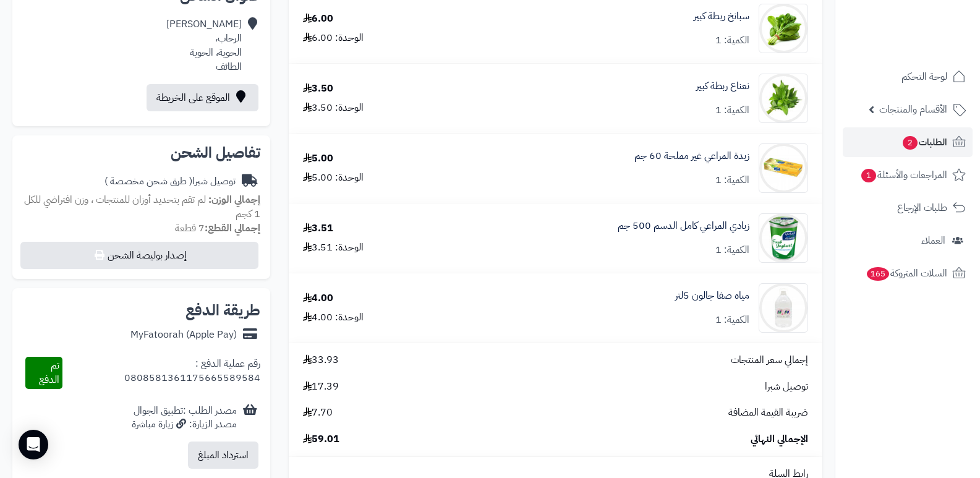
scroll to position [309, 0]
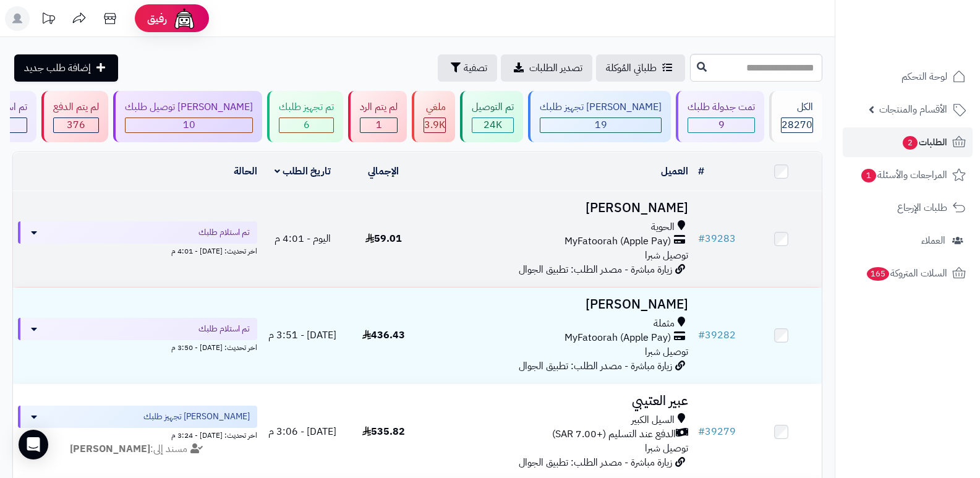
click at [658, 201] on h3 "[PERSON_NAME]" at bounding box center [559, 208] width 260 height 14
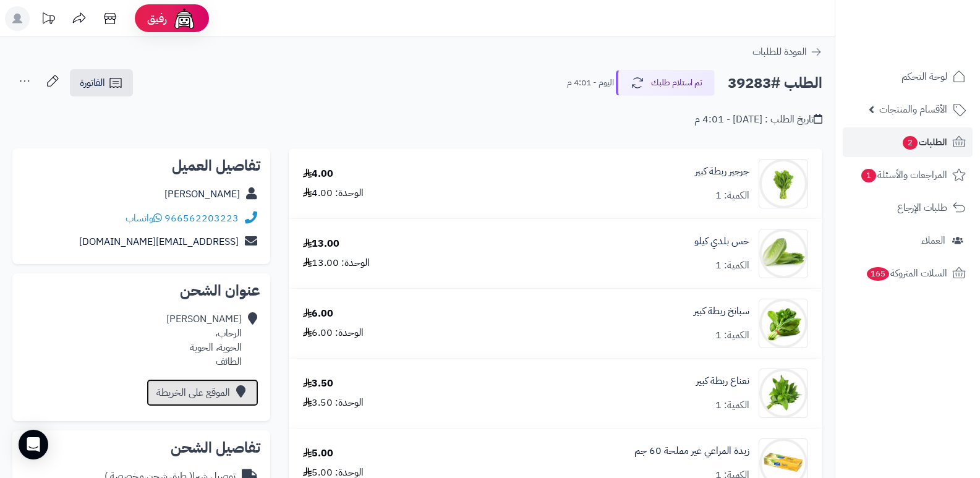
click at [193, 393] on link "الموقع على الخريطة" at bounding box center [203, 392] width 112 height 27
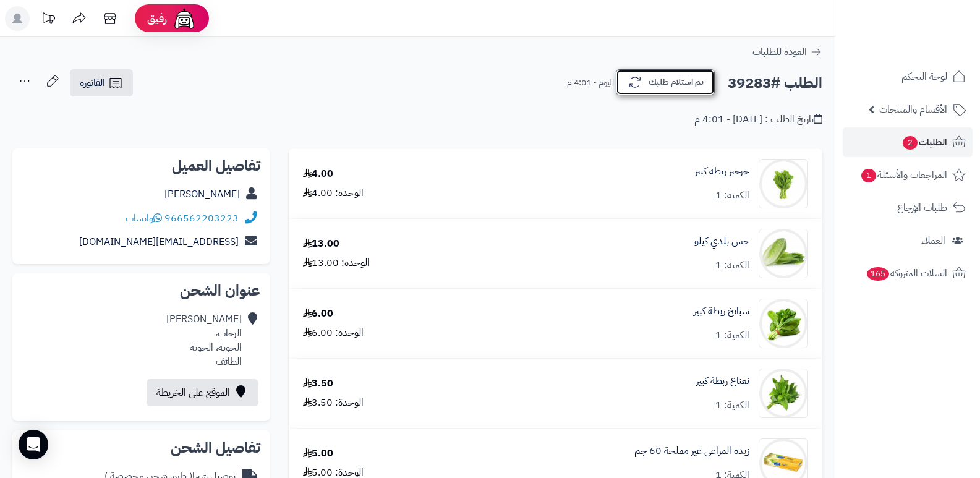
click at [702, 87] on button "تم استلام طلبك" at bounding box center [665, 82] width 99 height 26
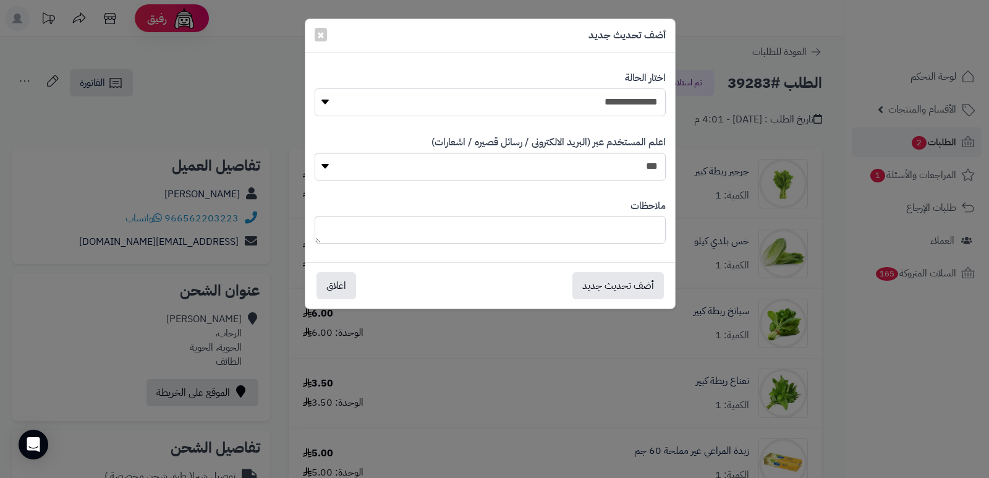
click at [637, 94] on select "**********" at bounding box center [490, 102] width 351 height 28
select select "*"
click at [315, 88] on select "**********" at bounding box center [490, 102] width 351 height 28
click at [620, 283] on button "أضف تحديث جديد" at bounding box center [617, 284] width 91 height 27
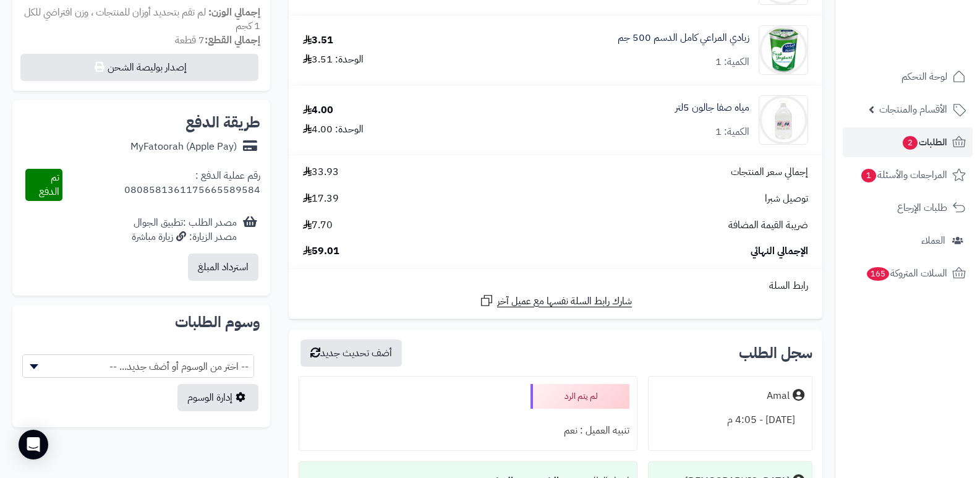
scroll to position [618, 0]
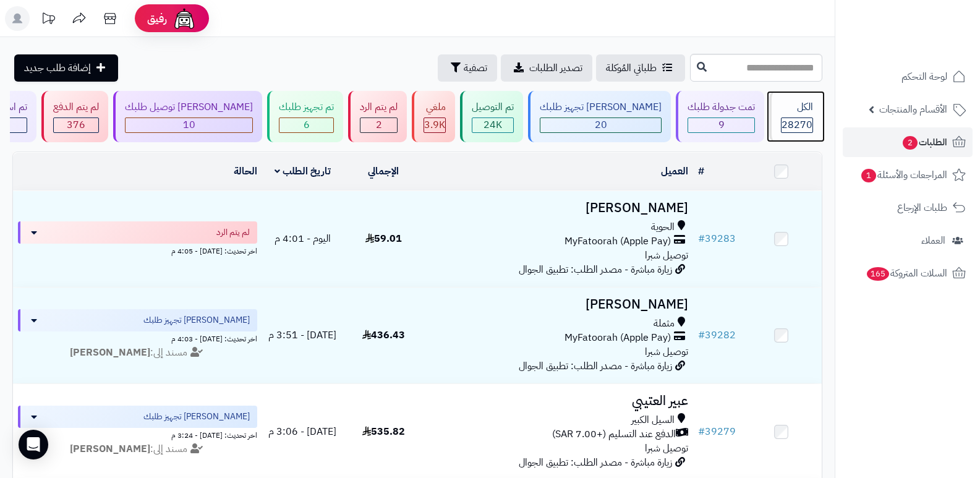
click at [792, 119] on span "28270" at bounding box center [796, 124] width 31 height 15
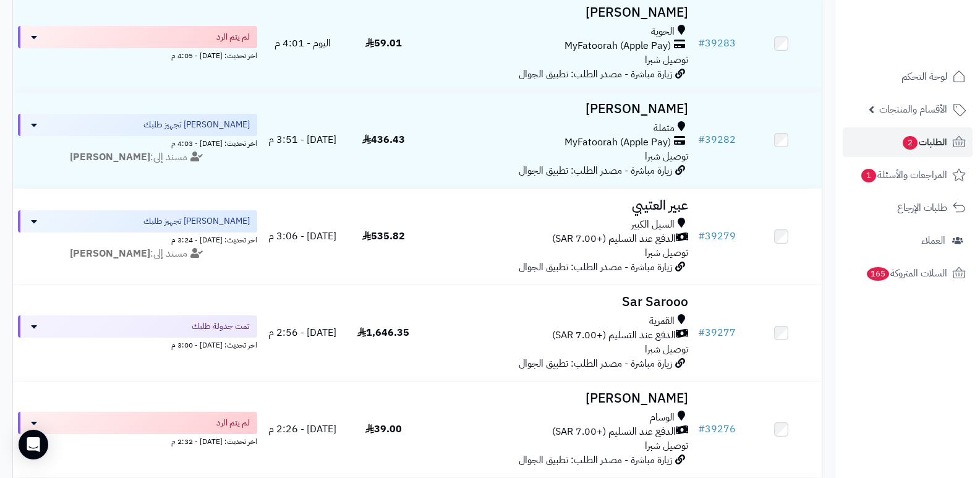
scroll to position [62, 0]
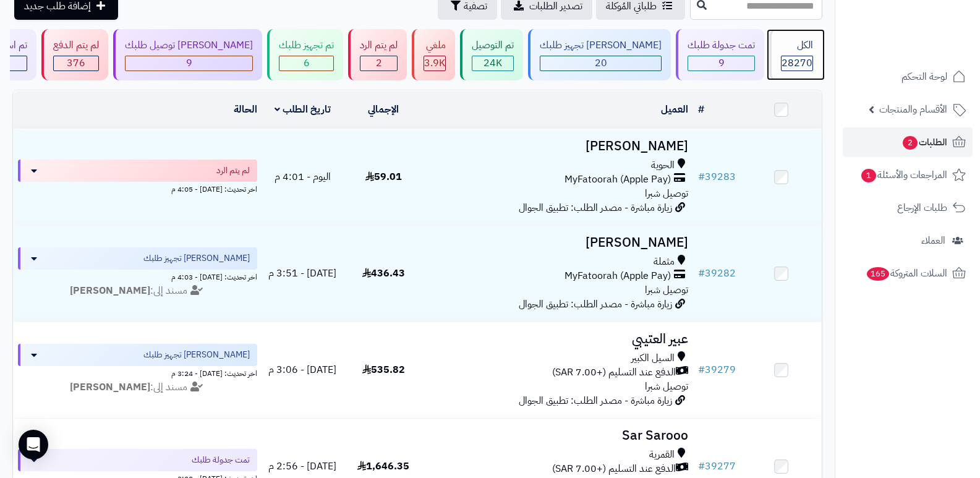
click at [802, 48] on div "الكل" at bounding box center [797, 45] width 32 height 14
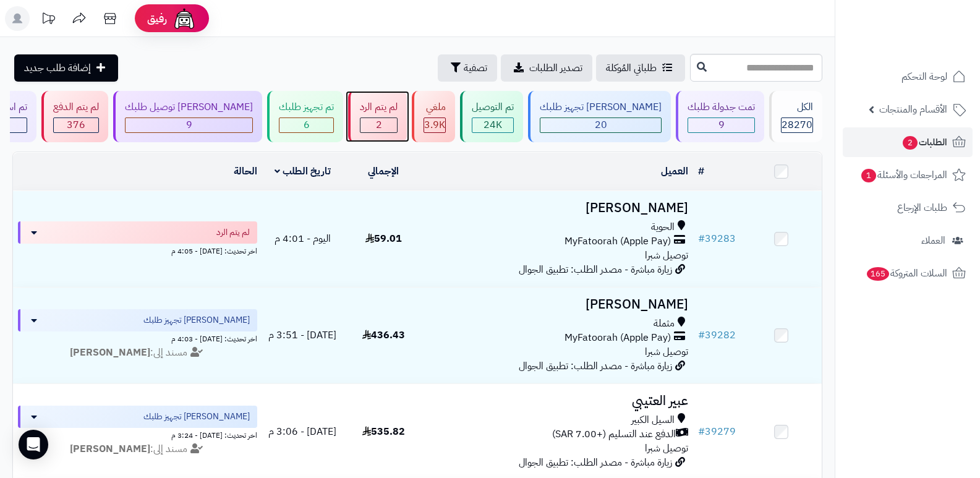
click at [398, 111] on div "لم يتم الرد" at bounding box center [379, 107] width 38 height 14
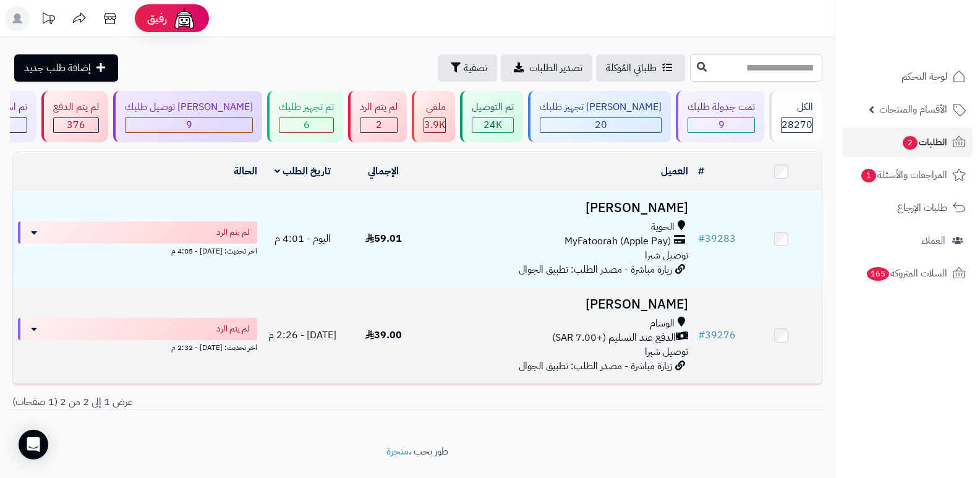
click at [645, 299] on h3 "[PERSON_NAME]" at bounding box center [559, 304] width 260 height 14
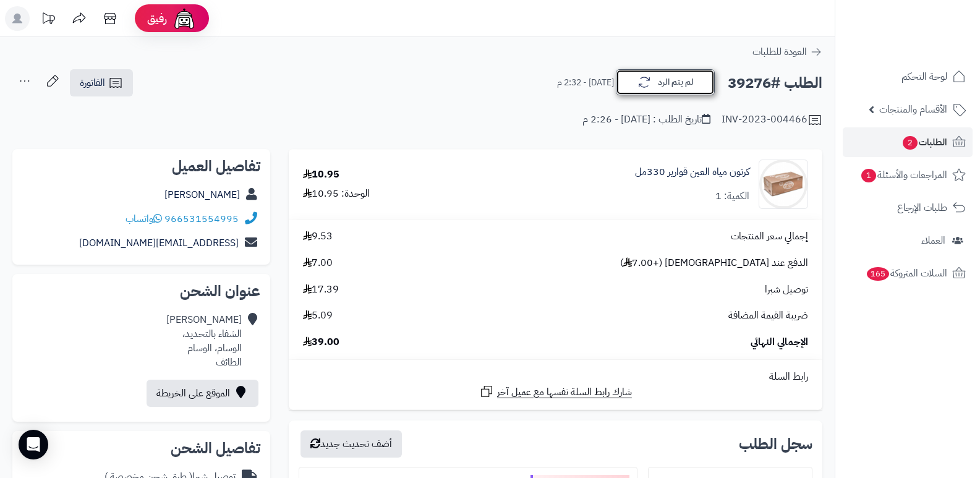
click at [678, 78] on button "لم يتم الرد" at bounding box center [665, 82] width 99 height 26
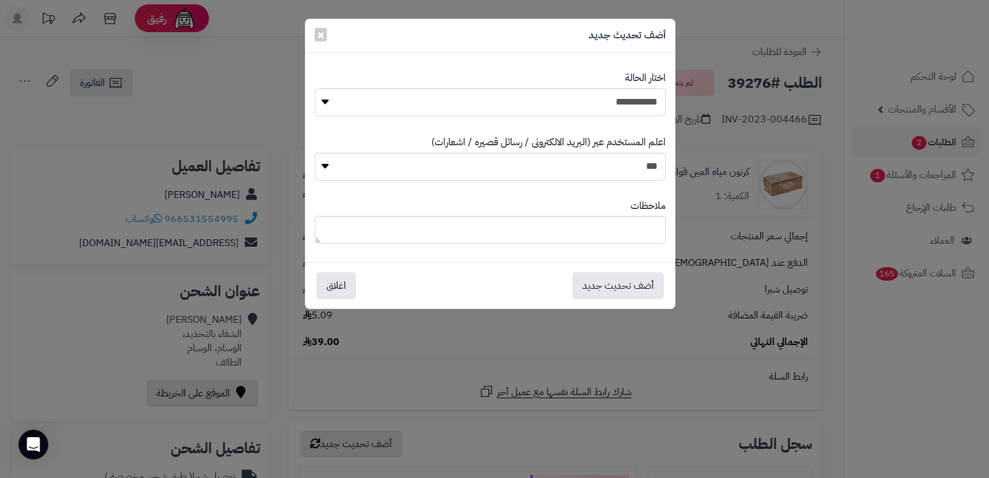
click at [636, 100] on select "**********" at bounding box center [490, 102] width 351 height 28
click at [315, 88] on select "**********" at bounding box center [490, 102] width 351 height 28
click at [608, 274] on button "أضف تحديث جديد" at bounding box center [617, 284] width 91 height 27
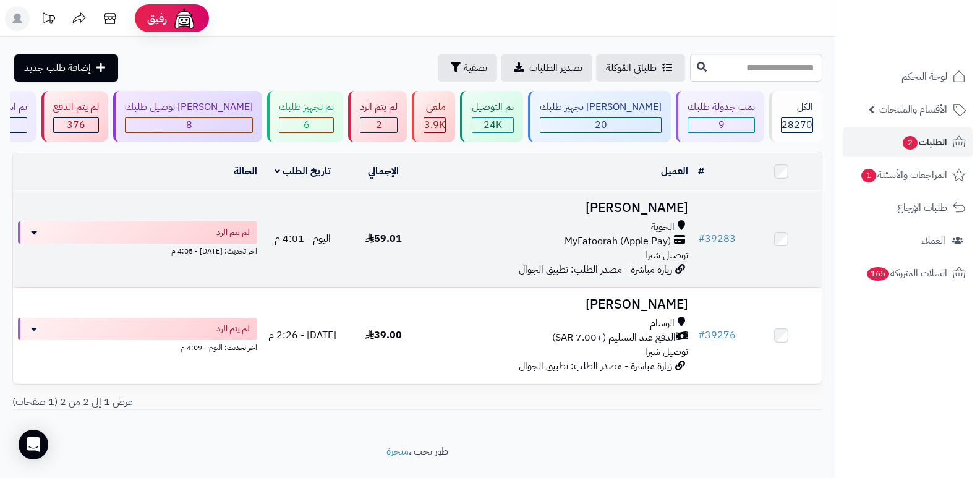
click at [636, 195] on td "[PERSON_NAME] الحوية MyFatoorah (Apple Pay) توصيل شبرا زيارة مباشرة - مصدر الطل…" at bounding box center [559, 239] width 270 height 96
click at [657, 201] on h3 "[PERSON_NAME]" at bounding box center [559, 208] width 260 height 14
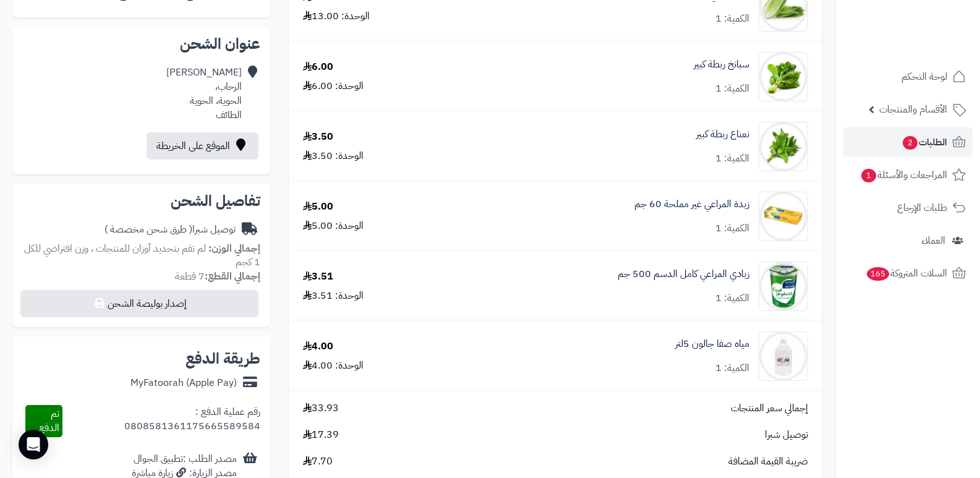
scroll to position [309, 0]
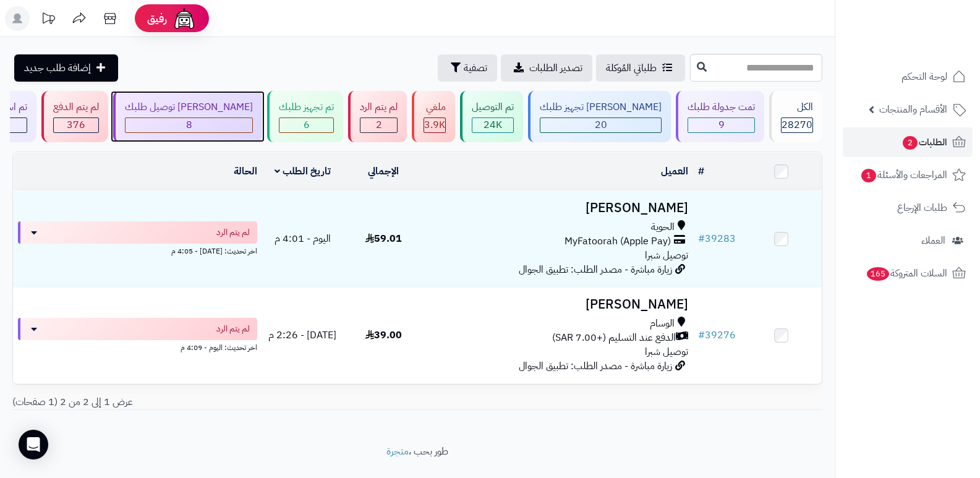
click at [222, 120] on div "8" at bounding box center [188, 125] width 127 height 14
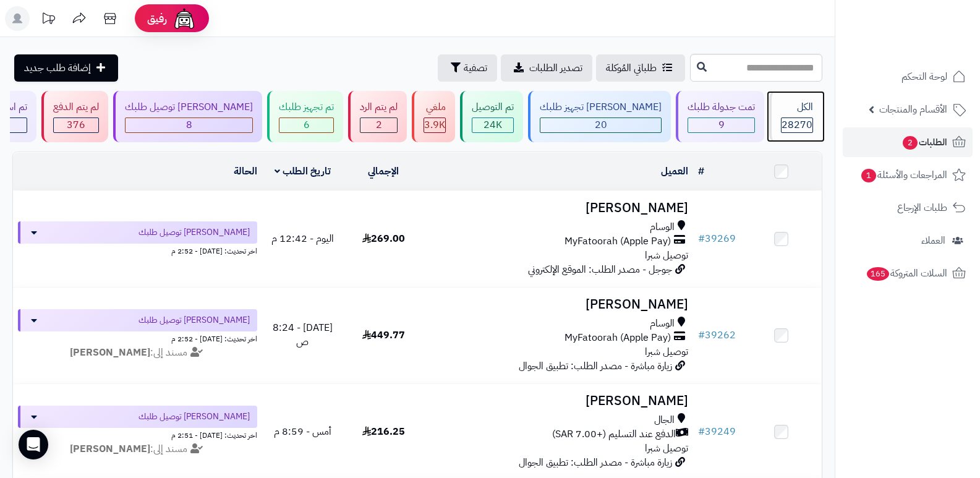
click at [803, 103] on div "الكل" at bounding box center [797, 107] width 32 height 14
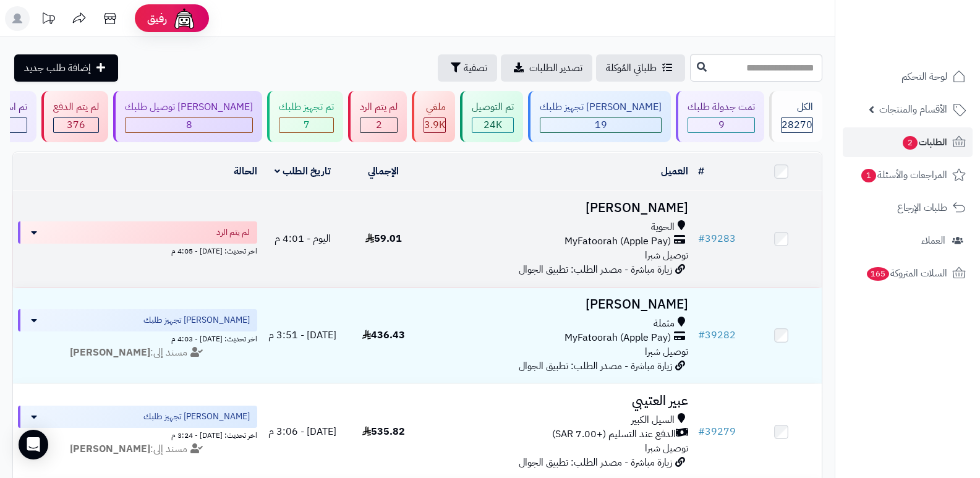
click at [641, 201] on h3 "[PERSON_NAME]" at bounding box center [559, 208] width 260 height 14
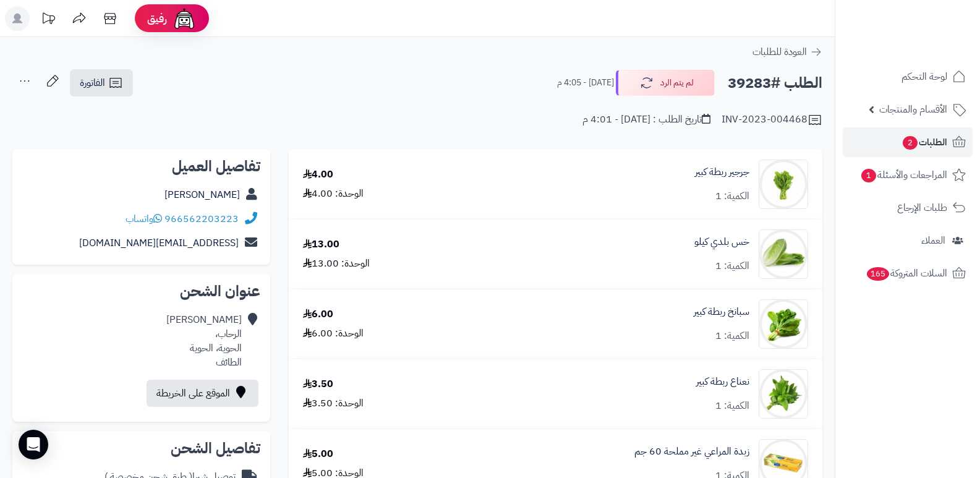
click at [943, 397] on nav "لوحة التحكم الأقسام والمنتجات المنتجات الأقسام الماركات مواصفات المنتجات مواصفا…" at bounding box center [907, 254] width 145 height 478
click at [644, 79] on icon "button" at bounding box center [644, 82] width 15 height 15
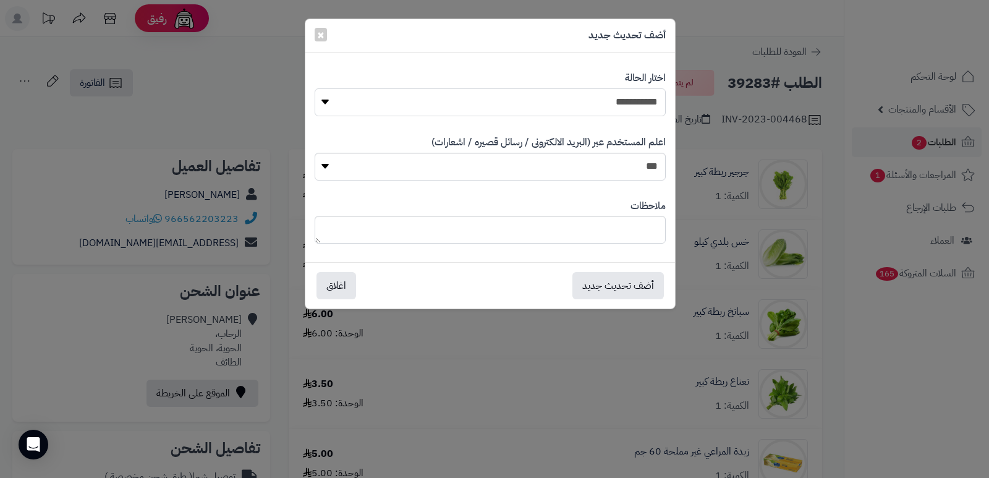
click at [580, 103] on select "**********" at bounding box center [490, 102] width 351 height 28
select select "*"
click at [315, 88] on select "**********" at bounding box center [490, 102] width 351 height 28
click at [623, 235] on textarea at bounding box center [490, 230] width 351 height 28
type textarea "****"
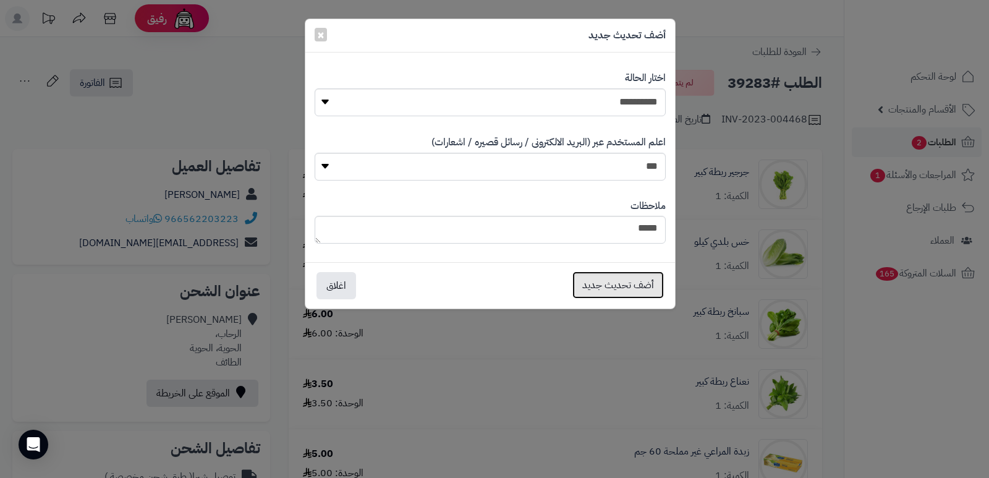
click at [628, 292] on button "أضف تحديث جديد" at bounding box center [617, 284] width 91 height 27
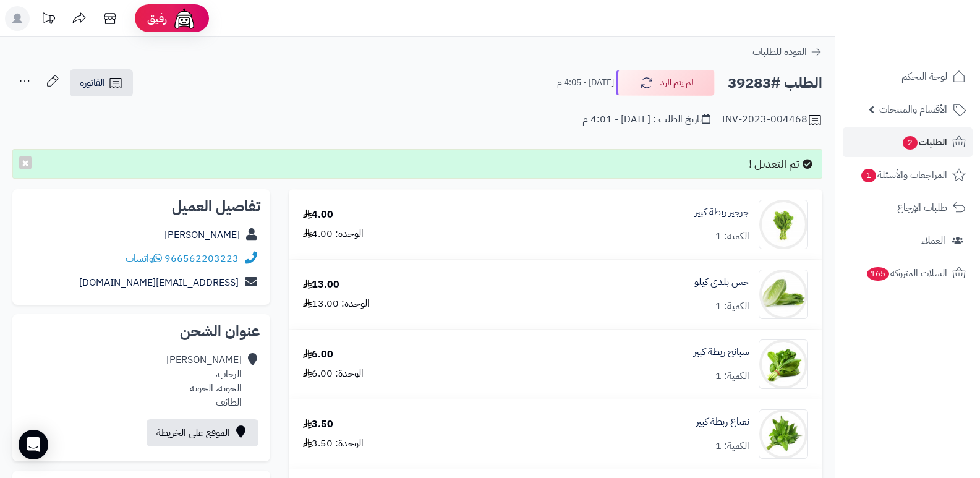
click at [17, 77] on icon at bounding box center [24, 81] width 25 height 25
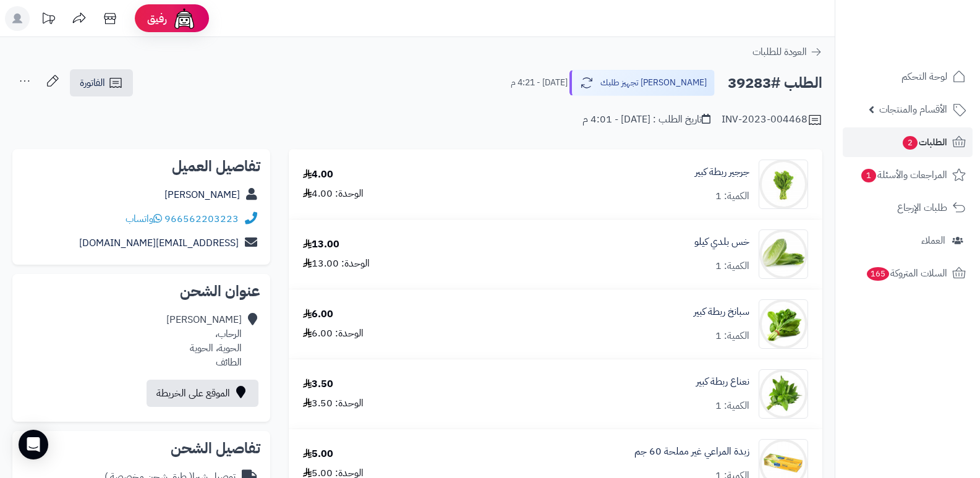
click at [27, 74] on icon at bounding box center [24, 81] width 25 height 25
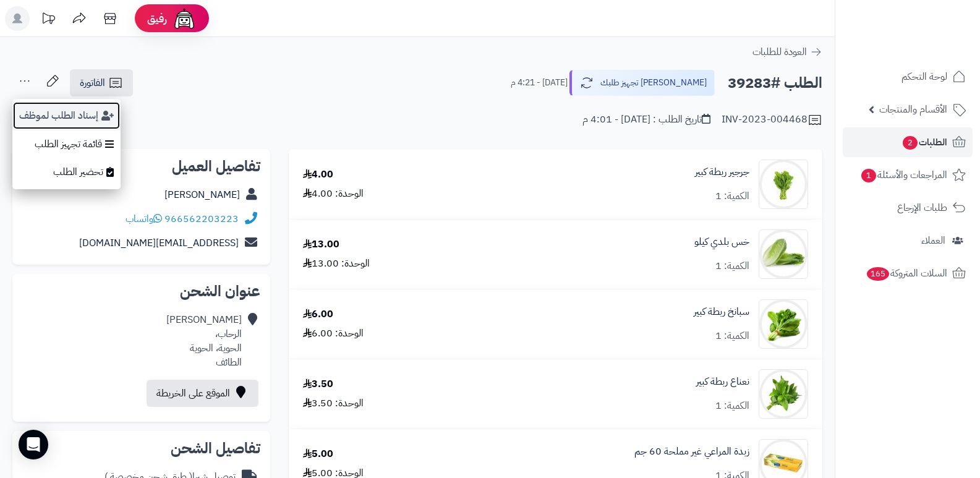
click at [46, 109] on button "إسناد الطلب لموظف" at bounding box center [66, 115] width 108 height 28
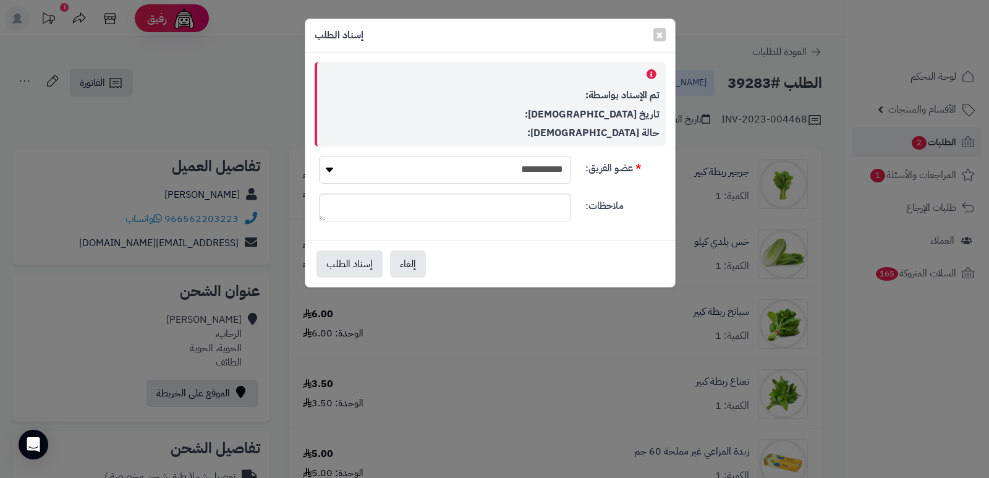
click at [461, 174] on select "**********" at bounding box center [445, 170] width 252 height 28
select select "**"
click at [319, 156] on select "**********" at bounding box center [445, 170] width 252 height 28
click at [334, 257] on button "إسناد الطلب" at bounding box center [350, 263] width 66 height 27
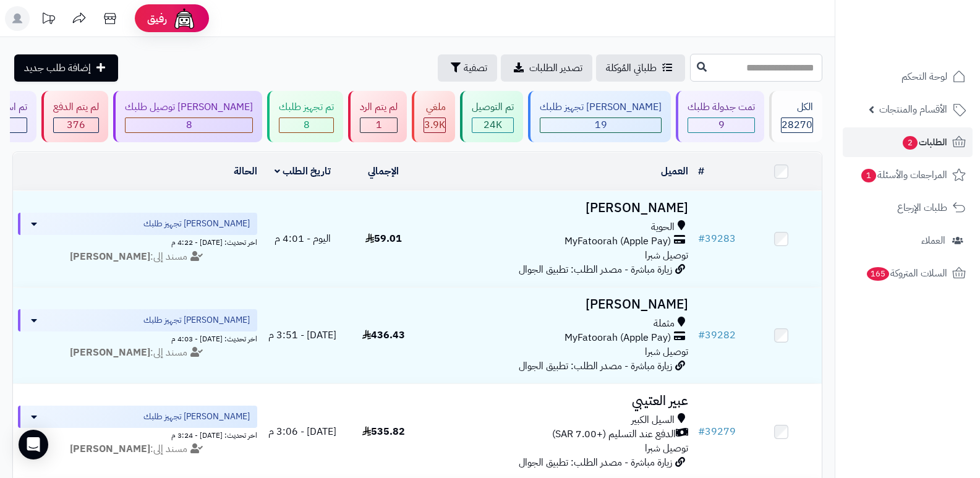
click at [770, 72] on input "text" at bounding box center [756, 68] width 132 height 28
type input "*****"
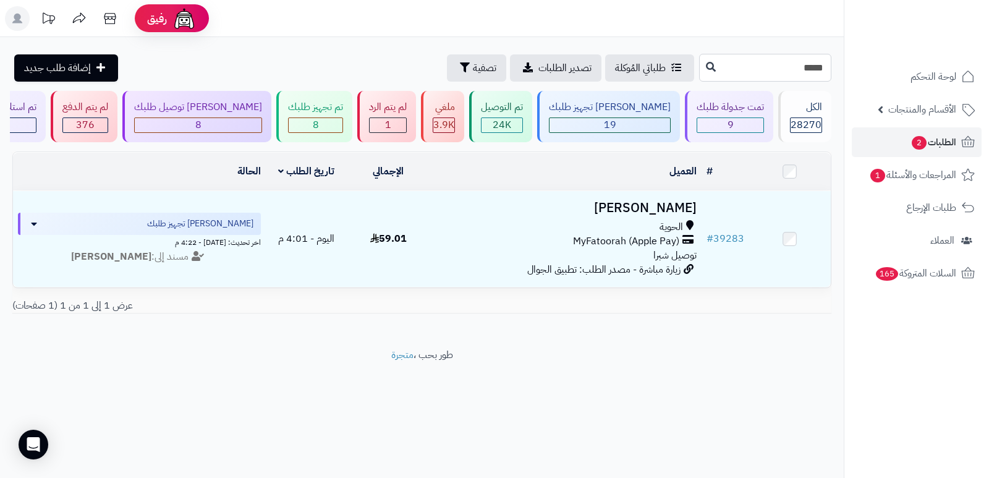
click at [770, 72] on input "*****" at bounding box center [765, 68] width 132 height 28
type input "*****"
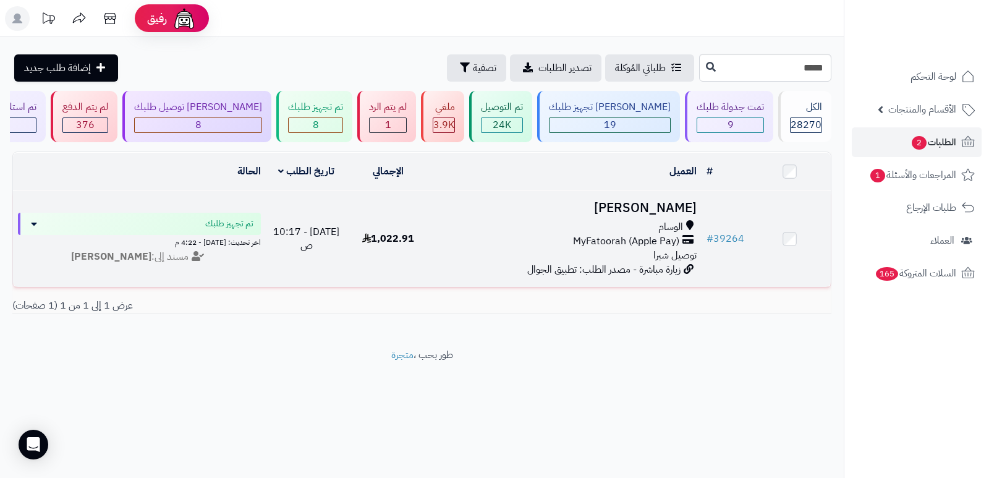
click at [658, 203] on h3 "[PERSON_NAME]" at bounding box center [565, 208] width 263 height 14
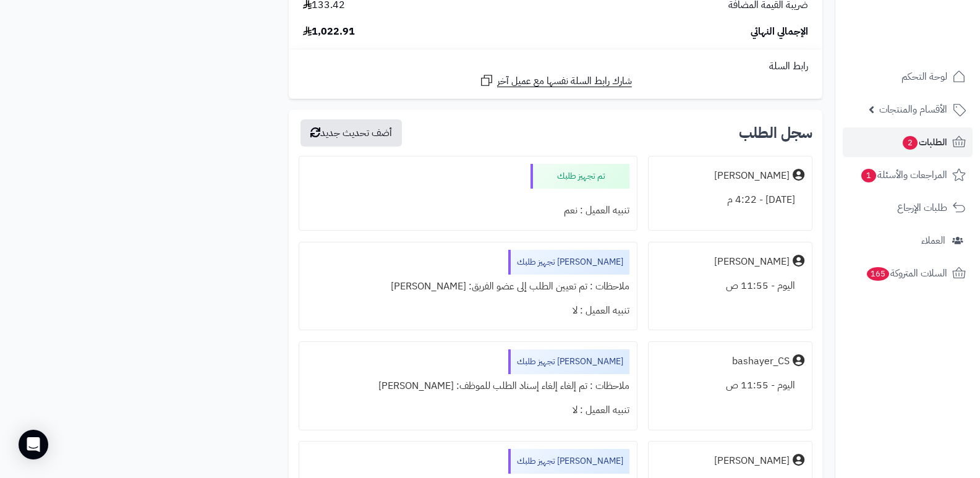
scroll to position [3338, 0]
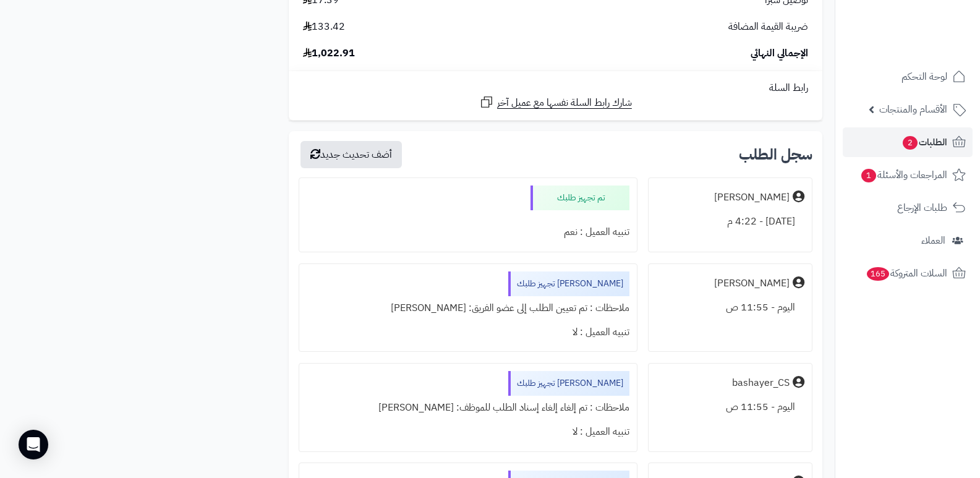
click at [939, 367] on nav "لوحة التحكم الأقسام والمنتجات المنتجات الأقسام الماركات مواصفات المنتجات مواصفا…" at bounding box center [907, 254] width 145 height 478
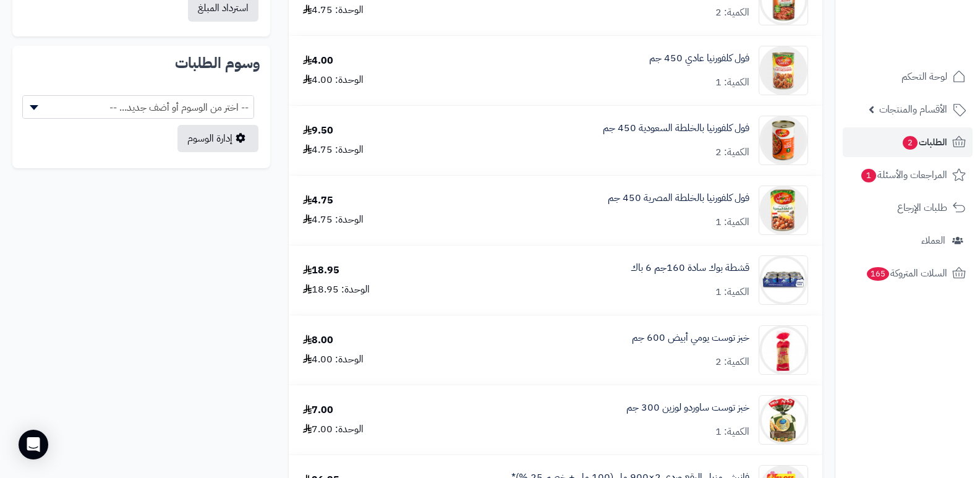
scroll to position [433, 0]
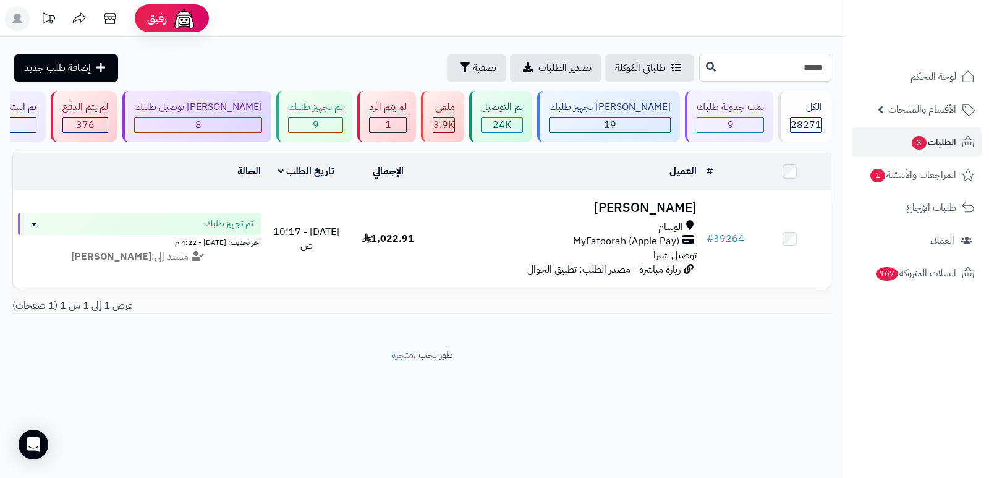
click at [816, 75] on input "*****" at bounding box center [765, 68] width 132 height 28
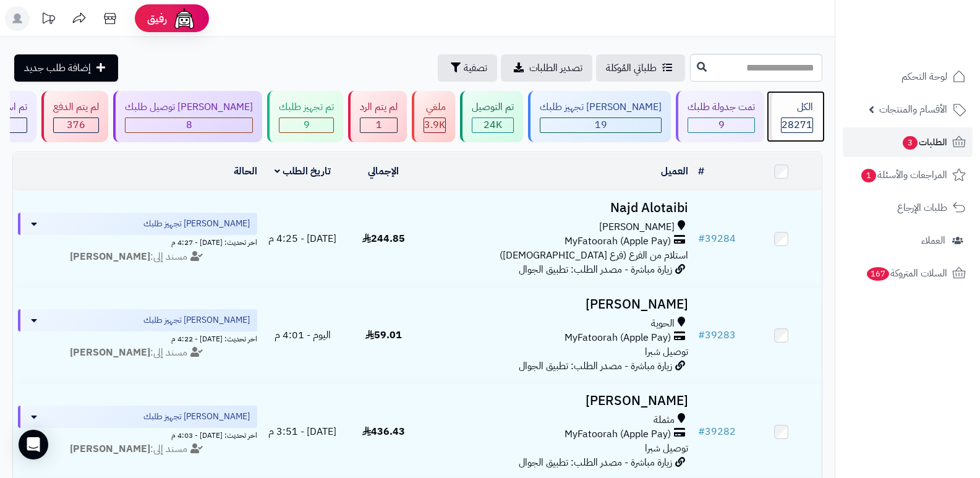
click at [785, 120] on span "28271" at bounding box center [796, 124] width 31 height 15
click at [660, 31] on header "رفيق ! الطلبات معالجة مكتمل إرجاع المنتجات العملاء المتواجدون الان 29067 عملاء …" at bounding box center [490, 18] width 980 height 37
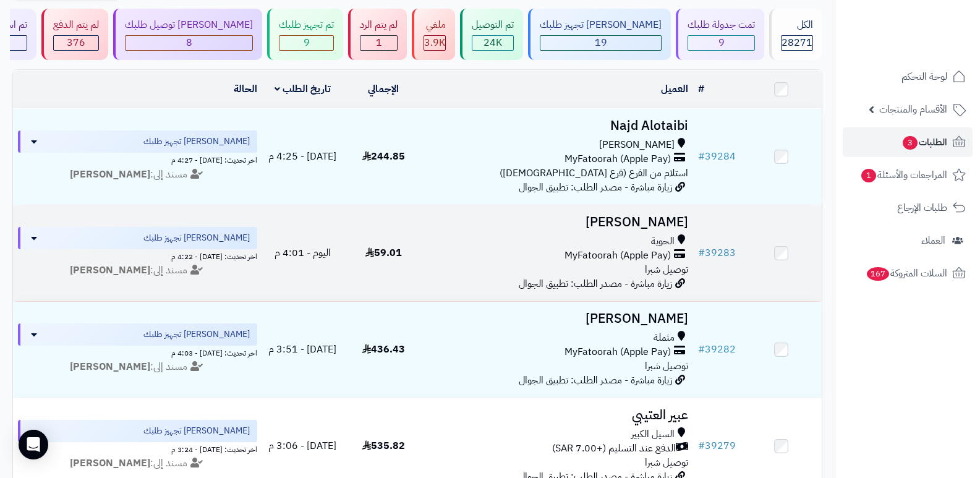
scroll to position [124, 0]
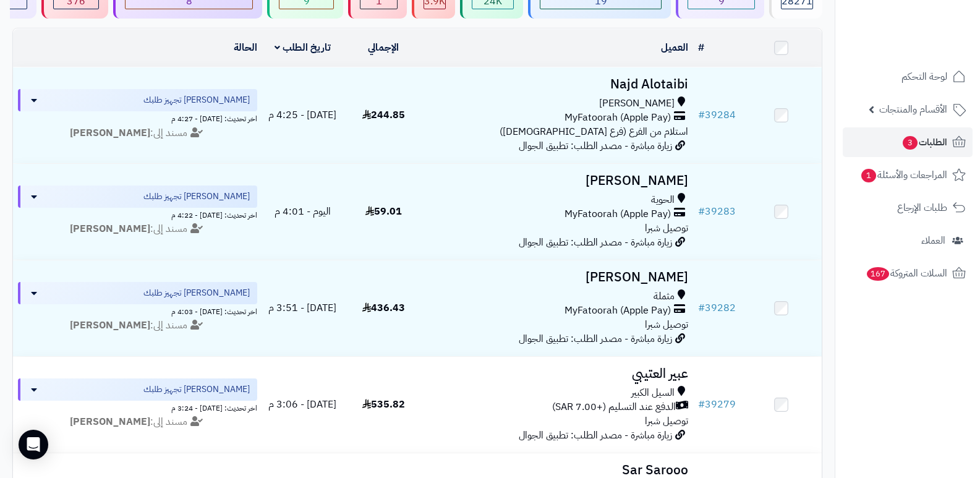
click at [857, 365] on nav "لوحة التحكم الأقسام والمنتجات المنتجات الأقسام الماركات مواصفات المنتجات مواصفا…" at bounding box center [907, 254] width 145 height 478
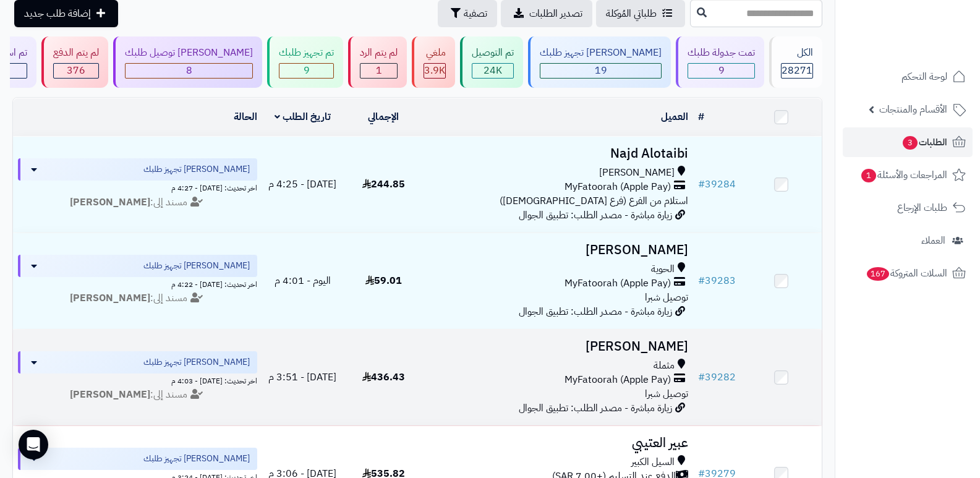
scroll to position [0, 0]
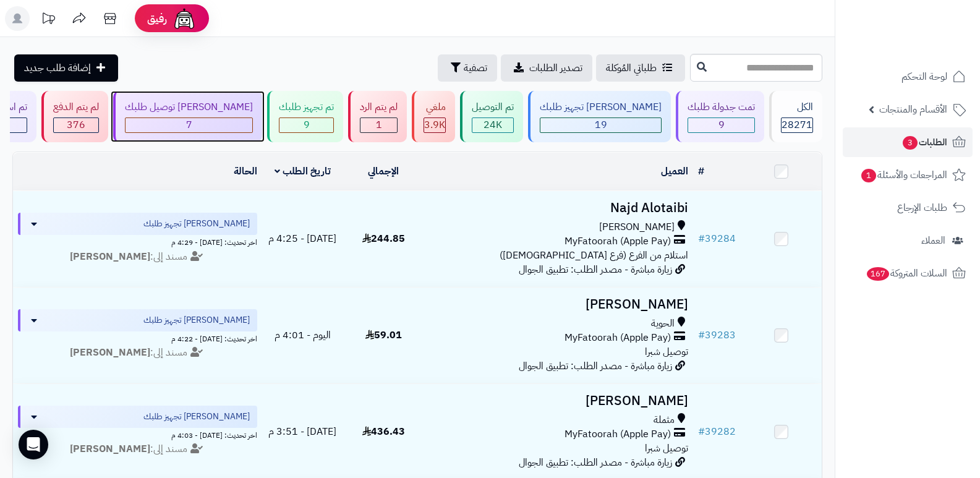
click at [206, 111] on div "جاري توصيل طلبك" at bounding box center [189, 107] width 128 height 14
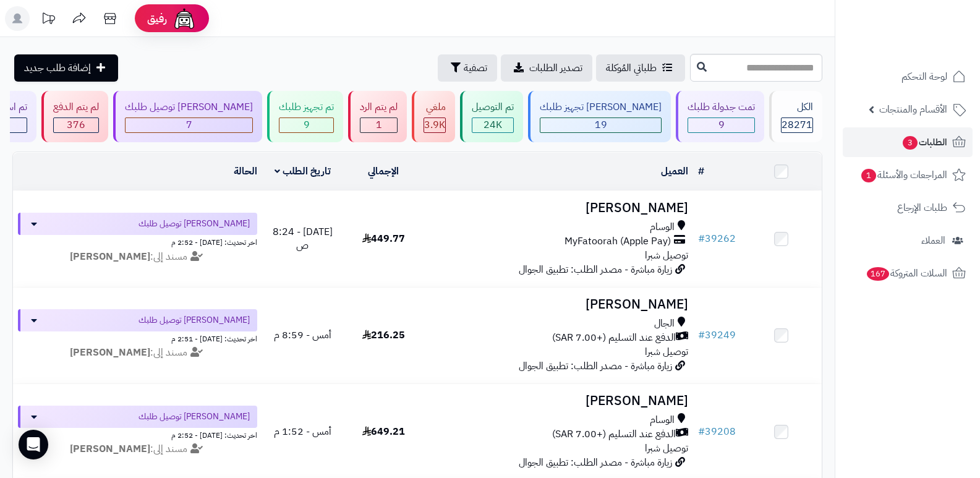
click at [902, 359] on nav "لوحة التحكم الأقسام والمنتجات المنتجات الأقسام الماركات مواصفات المنتجات مواصفا…" at bounding box center [907, 254] width 145 height 478
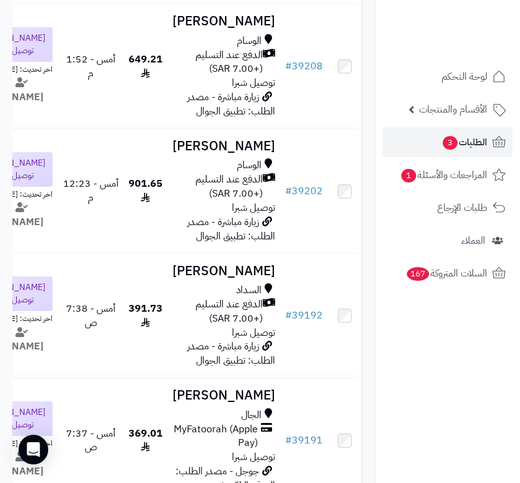
scroll to position [42, 0]
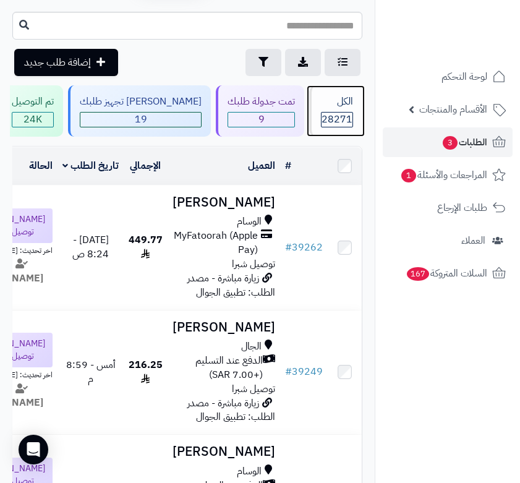
click at [336, 104] on div "الكل" at bounding box center [337, 102] width 32 height 14
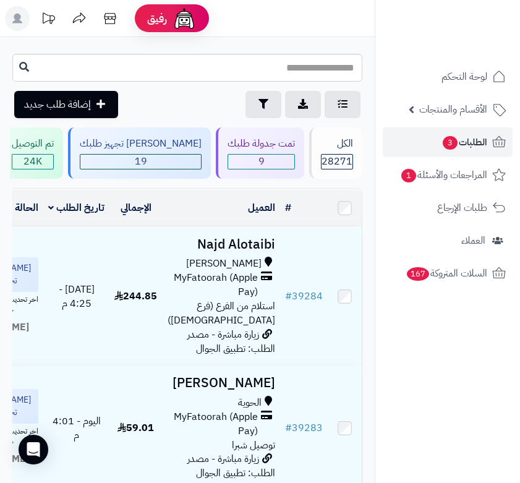
click at [448, 391] on nav "لوحة التحكم الأقسام والمنتجات المنتجات الأقسام الماركات مواصفات المنتجات مواصفا…" at bounding box center [447, 256] width 145 height 483
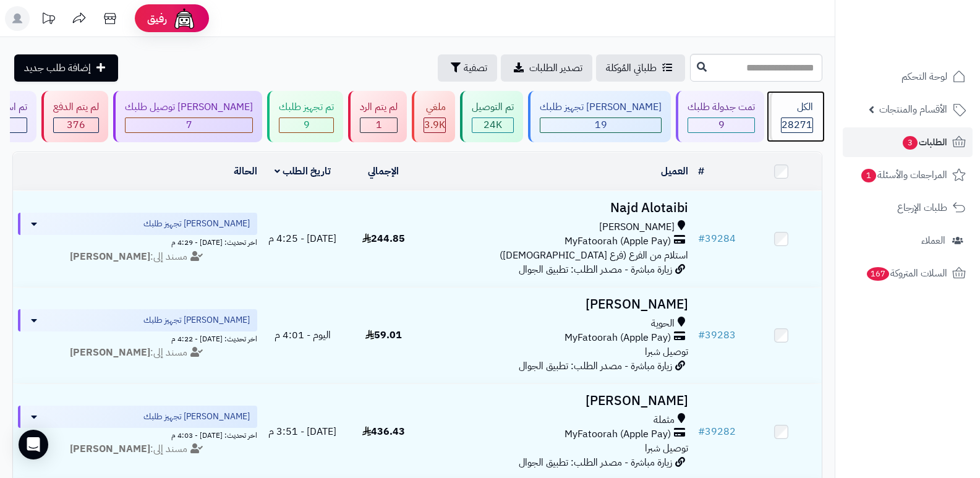
click at [529, 106] on div "الكل" at bounding box center [797, 107] width 32 height 14
click at [796, 103] on div "الكل" at bounding box center [797, 107] width 32 height 14
click at [19, 24] on rect at bounding box center [17, 18] width 25 height 25
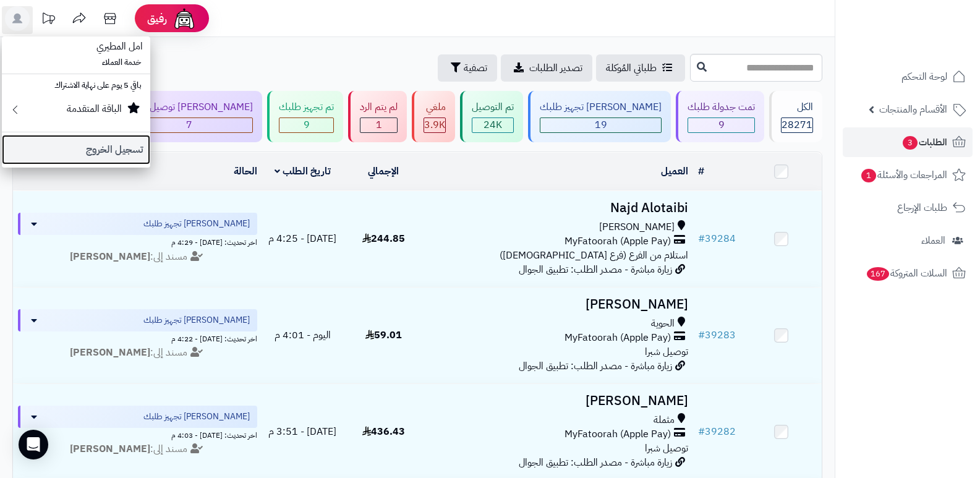
click at [113, 153] on link "تسجيل الخروج" at bounding box center [76, 150] width 148 height 30
